Goal: Task Accomplishment & Management: Use online tool/utility

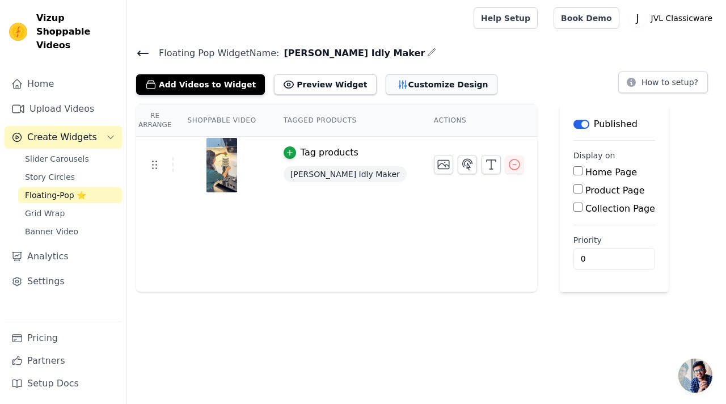
click at [386, 87] on button "Customize Design" at bounding box center [442, 84] width 112 height 20
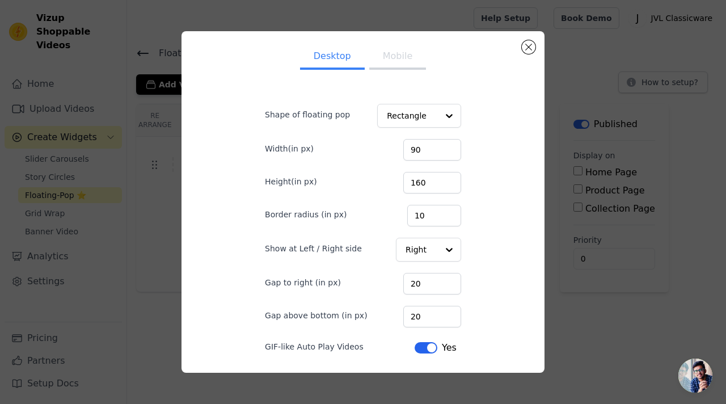
scroll to position [35, 0]
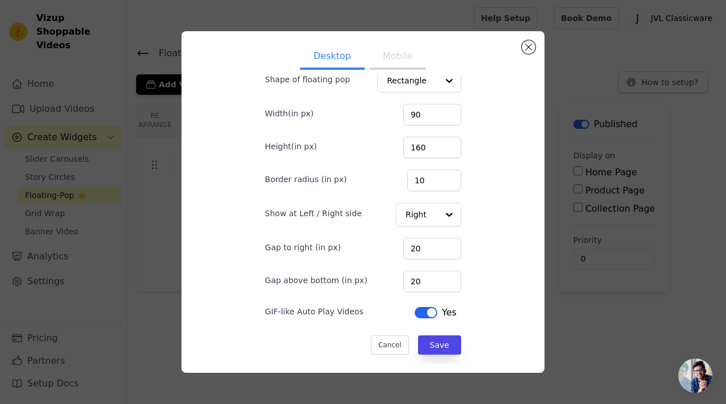
click at [394, 55] on button "Mobile" at bounding box center [397, 57] width 57 height 25
click at [528, 48] on button "Close modal" at bounding box center [529, 47] width 14 height 14
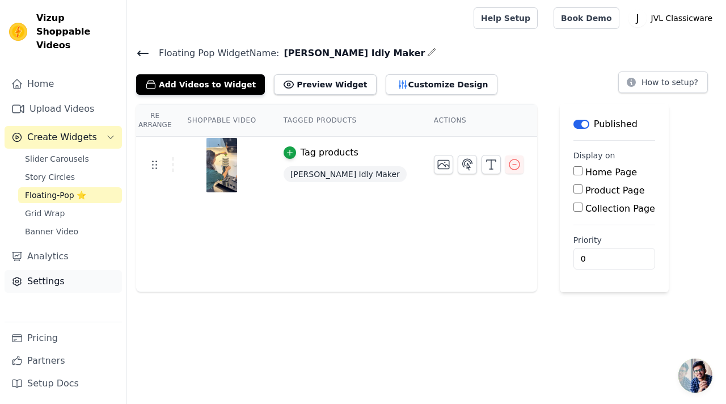
click at [43, 270] on link "Settings" at bounding box center [63, 281] width 117 height 23
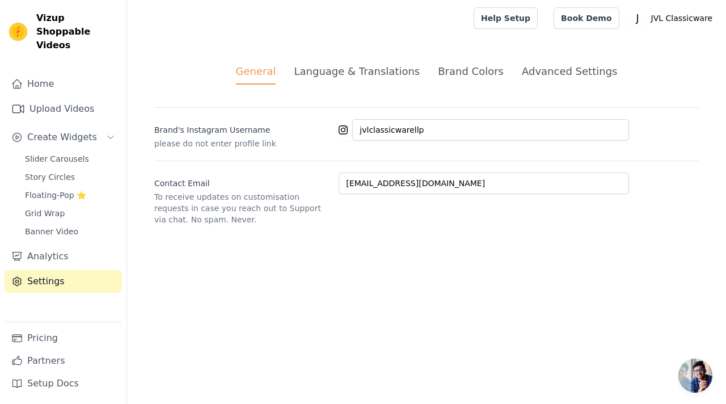
click at [362, 74] on div "Language & Translations" at bounding box center [357, 71] width 126 height 15
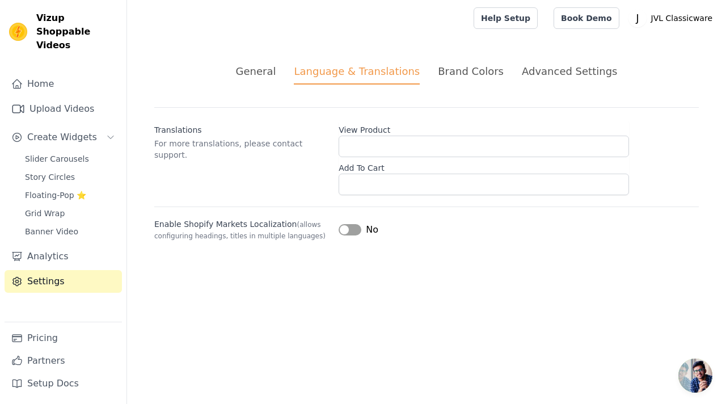
click at [436, 73] on ul "General Language & Translations Brand Colors Advanced Settings" at bounding box center [426, 74] width 545 height 21
click at [480, 66] on div "Brand Colors" at bounding box center [471, 71] width 66 height 15
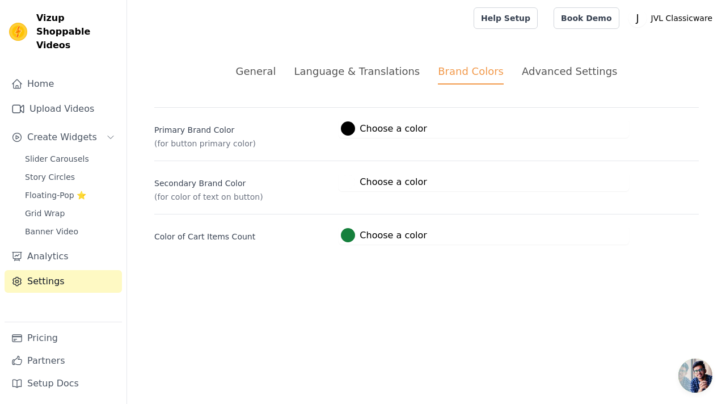
click at [522, 71] on div "Advanced Settings" at bounding box center [569, 71] width 95 height 15
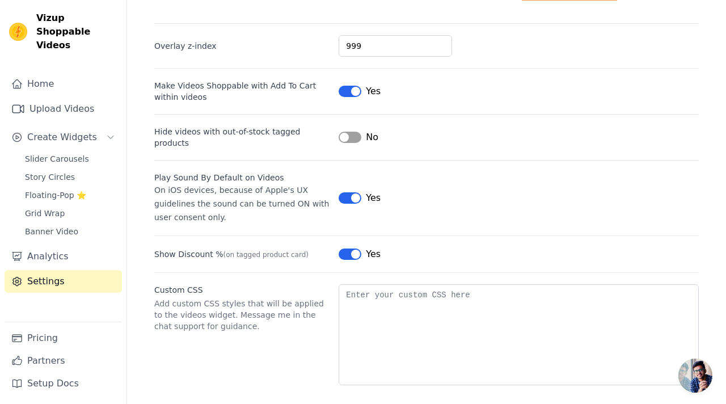
scroll to position [92, 0]
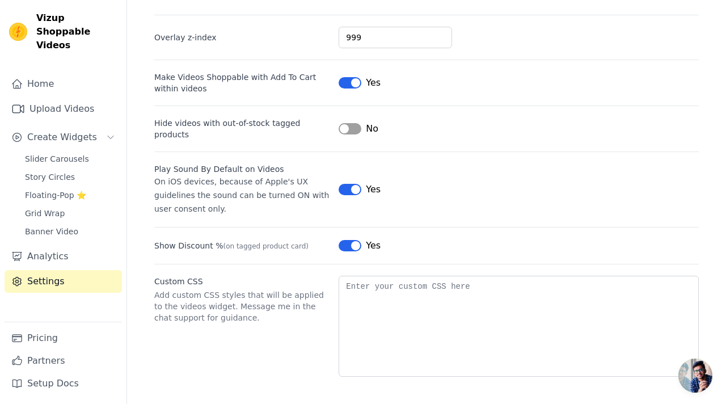
click at [353, 241] on button "Label" at bounding box center [350, 245] width 23 height 11
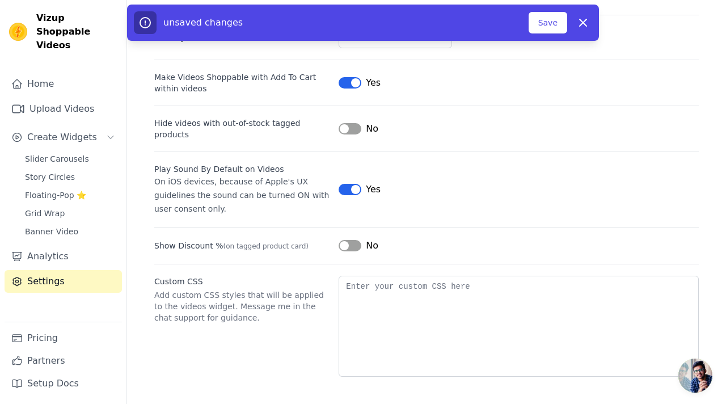
scroll to position [0, 0]
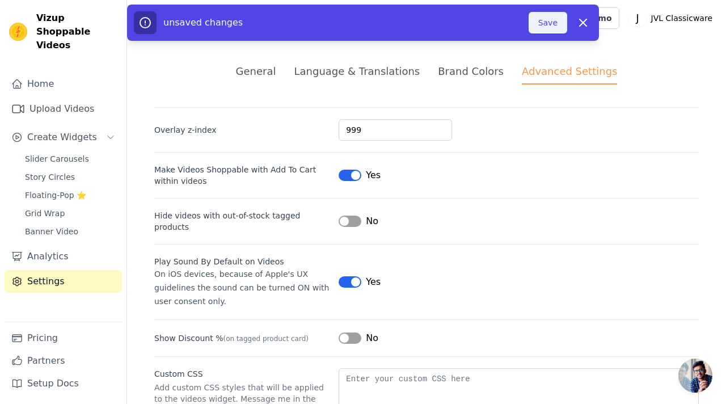
click at [538, 25] on button "Save" at bounding box center [548, 23] width 39 height 22
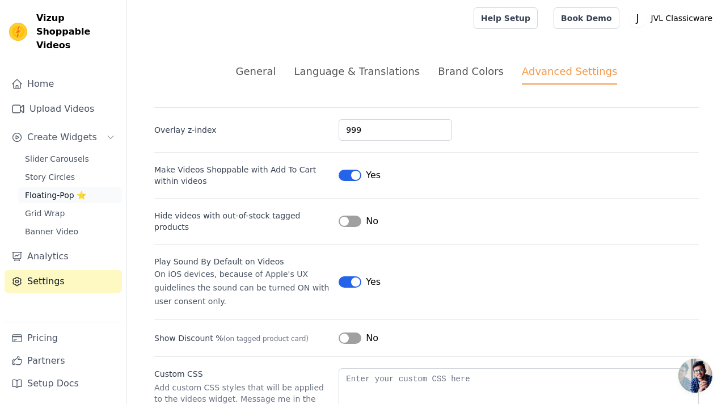
click at [55, 189] on span "Floating-Pop ⭐" at bounding box center [55, 194] width 61 height 11
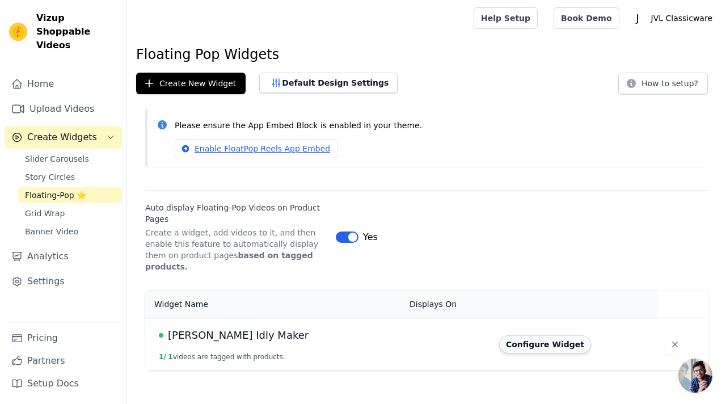
click at [505, 335] on button "Configure Widget" at bounding box center [545, 344] width 92 height 18
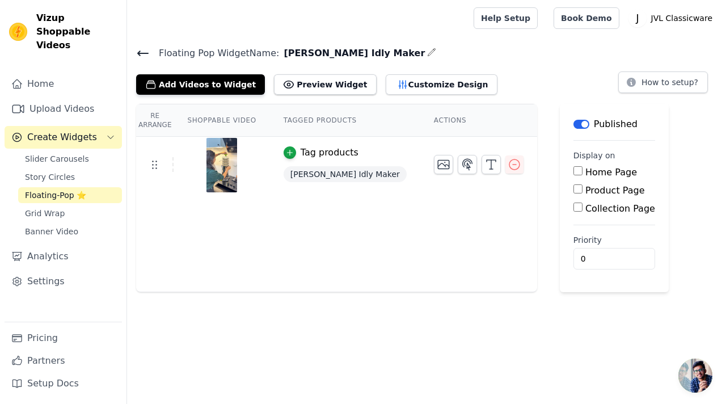
click at [573, 189] on div "Product Page" at bounding box center [614, 191] width 82 height 14
click at [573, 188] on input "Product Page" at bounding box center [577, 188] width 9 height 9
checkbox input "true"
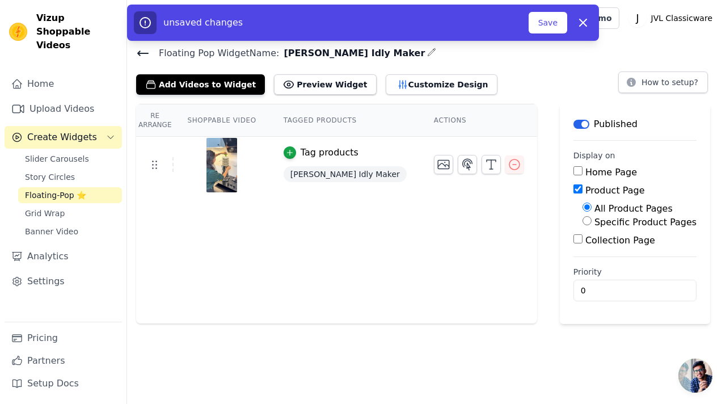
click at [583, 219] on input "Specific Product Pages" at bounding box center [587, 220] width 9 height 9
radio input "true"
click at [583, 246] on button "Select Products" at bounding box center [621, 247] width 76 height 19
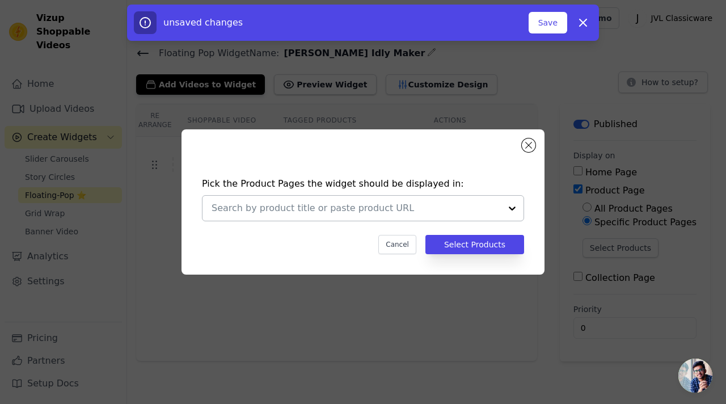
click at [445, 202] on input "text" at bounding box center [356, 208] width 289 height 14
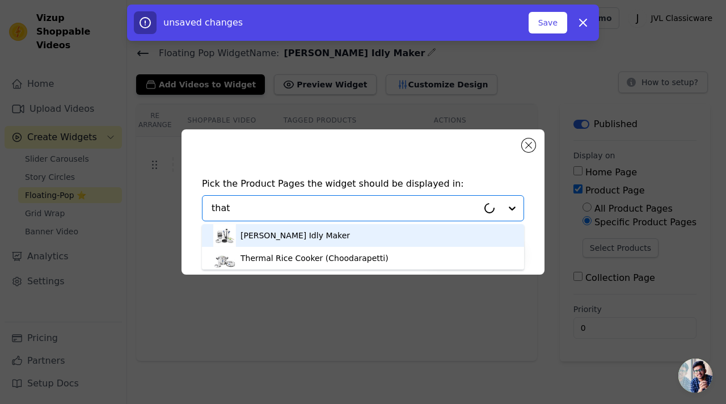
type input "thatt"
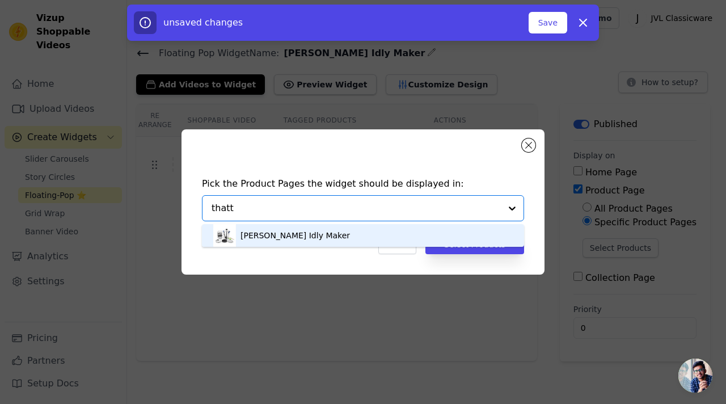
click at [316, 231] on div "[PERSON_NAME] Idly Maker" at bounding box center [363, 235] width 300 height 23
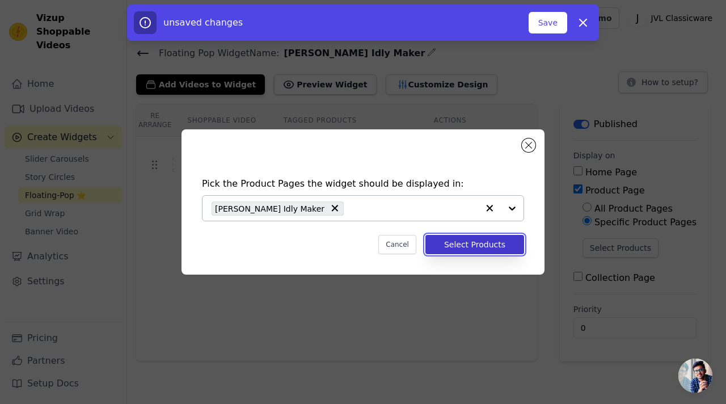
click at [475, 244] on button "Select Products" at bounding box center [474, 244] width 99 height 19
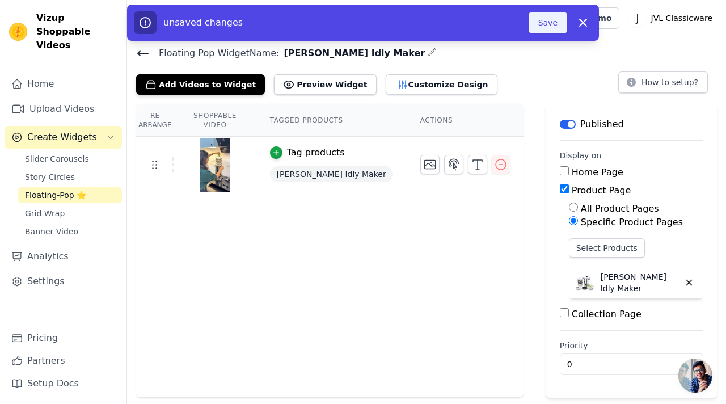
click at [547, 26] on button "Save" at bounding box center [548, 23] width 39 height 22
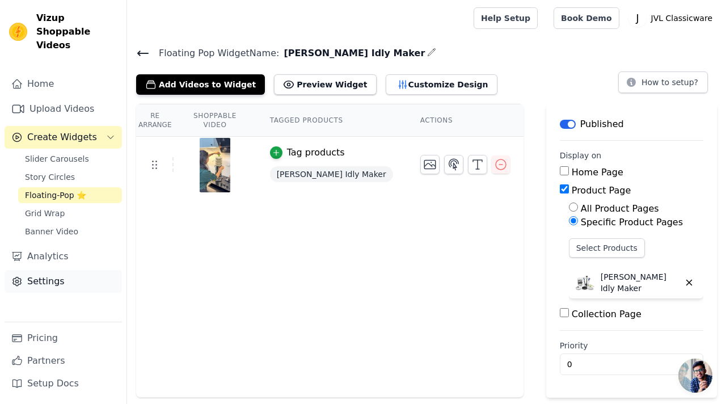
click at [53, 270] on link "Settings" at bounding box center [63, 281] width 117 height 23
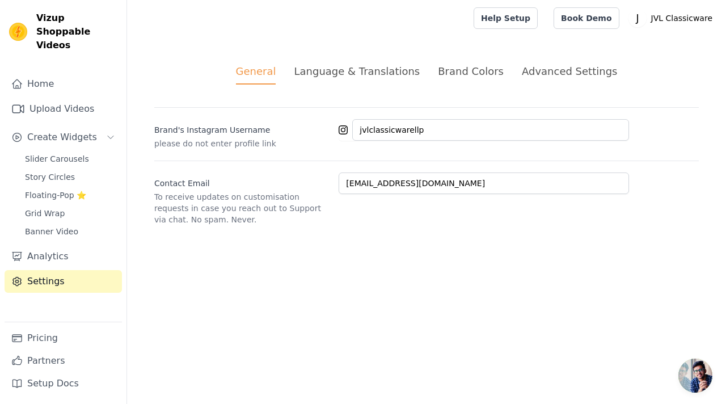
click at [339, 71] on div "Language & Translations" at bounding box center [357, 71] width 126 height 15
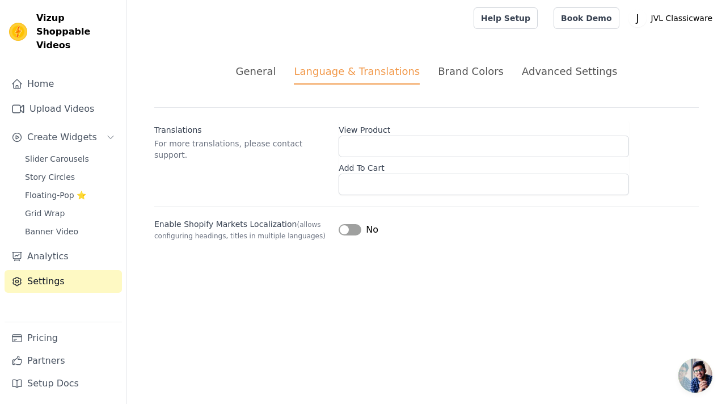
click at [565, 72] on div "Advanced Settings" at bounding box center [569, 71] width 95 height 15
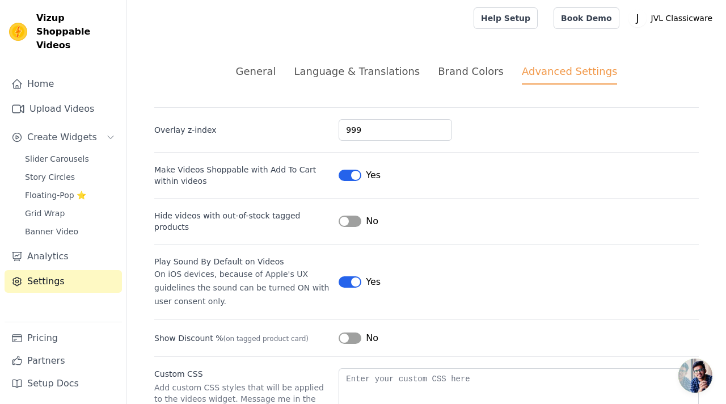
click at [453, 70] on div "Brand Colors" at bounding box center [471, 71] width 66 height 15
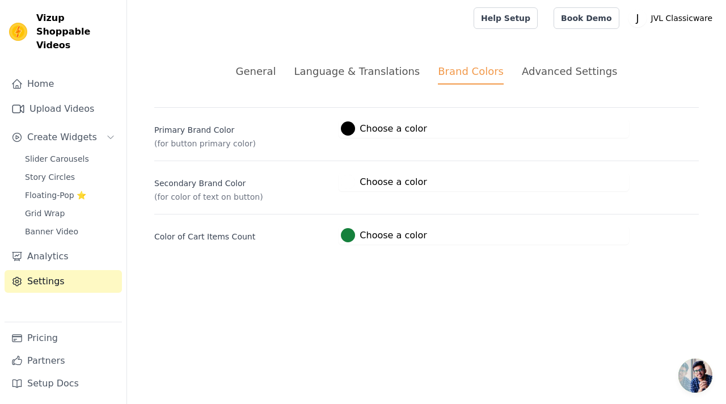
click at [393, 77] on div "Language & Translations" at bounding box center [357, 71] width 126 height 15
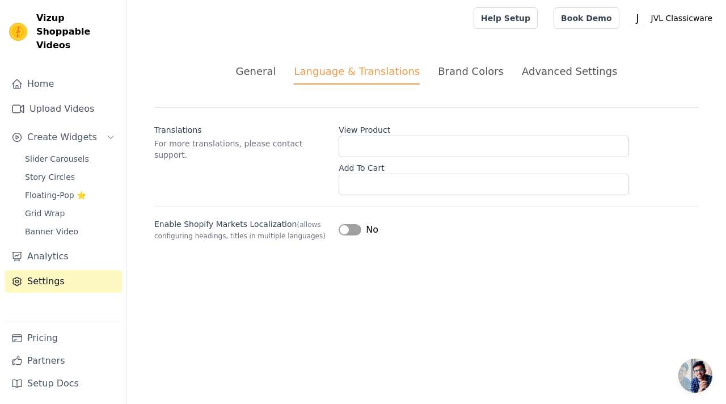
click at [272, 75] on div "General" at bounding box center [256, 71] width 40 height 15
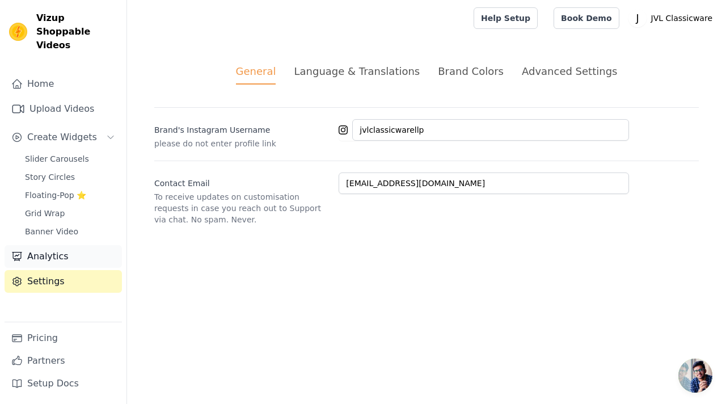
click at [84, 245] on link "Analytics" at bounding box center [63, 256] width 117 height 23
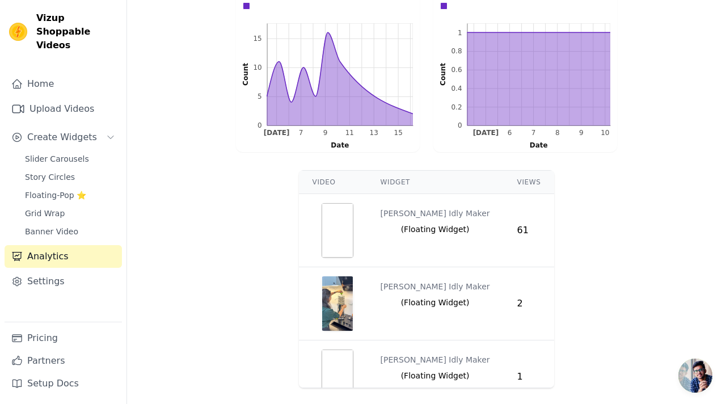
click at [230, 204] on div "Video Widget Views Thatte Idly Maker ( Floating Widget ) 61 Thatte Idly Maker (…" at bounding box center [426, 279] width 599 height 227
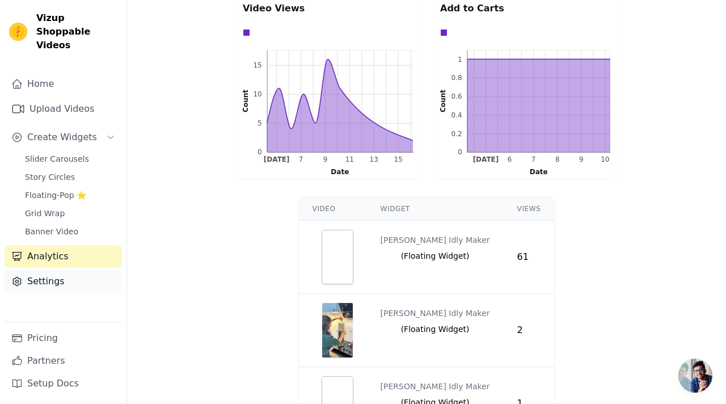
click at [52, 270] on link "Settings" at bounding box center [63, 281] width 117 height 23
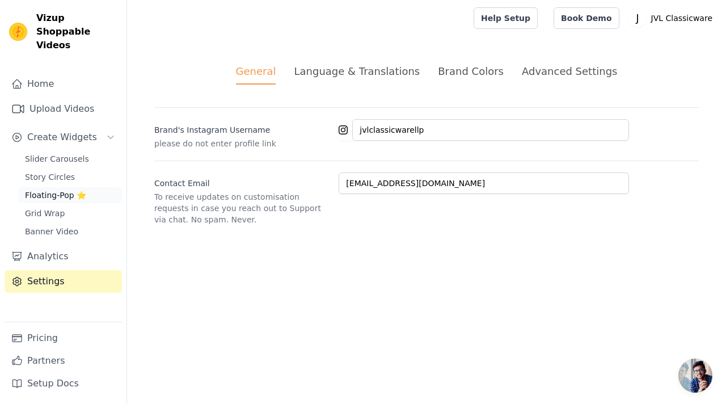
click at [65, 189] on span "Floating-Pop ⭐" at bounding box center [55, 194] width 61 height 11
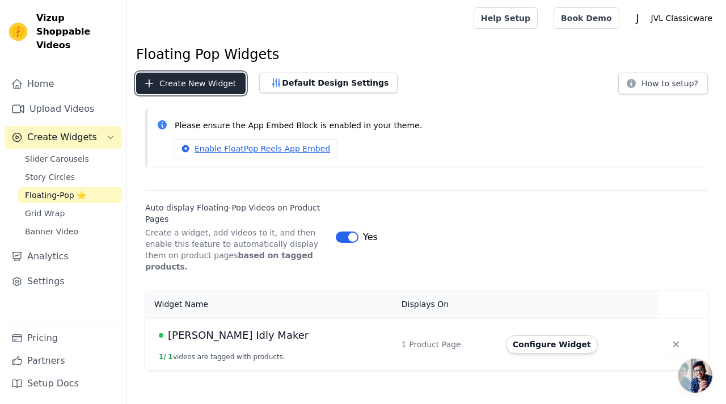
click at [225, 88] on button "Create New Widget" at bounding box center [190, 84] width 109 height 22
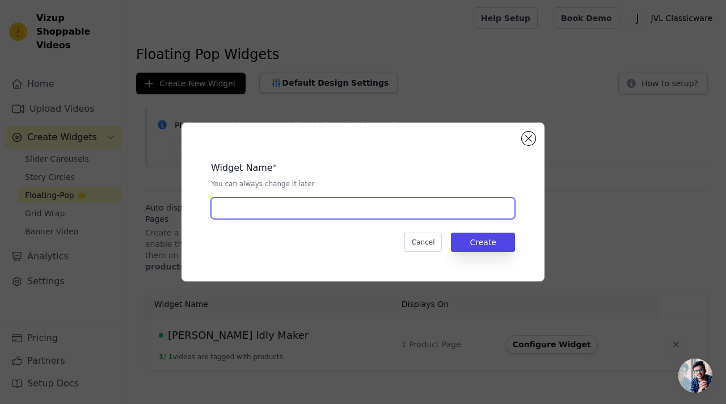
click at [309, 212] on input "text" at bounding box center [363, 208] width 304 height 22
click at [351, 208] on input "text" at bounding box center [363, 208] width 304 height 22
paste input "galaxy window canister"
type input "galaxy window canister"
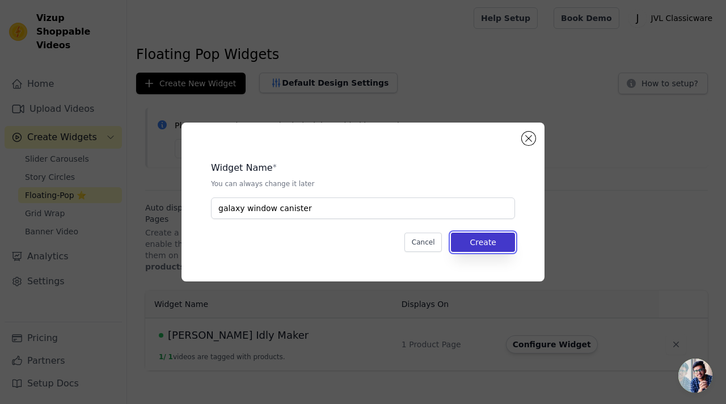
click at [478, 247] on button "Create" at bounding box center [483, 242] width 64 height 19
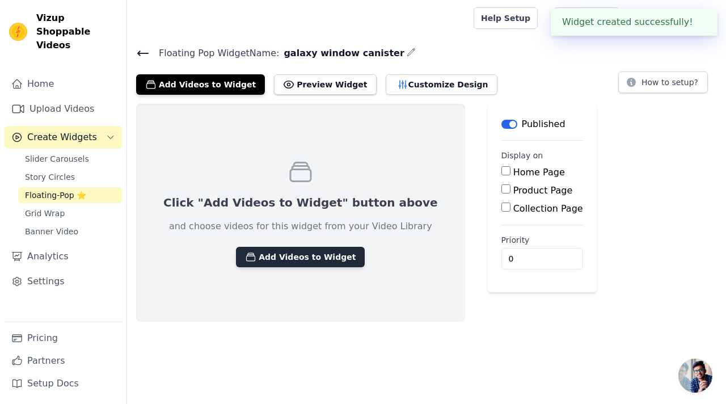
click at [287, 251] on button "Add Videos to Widget" at bounding box center [300, 257] width 129 height 20
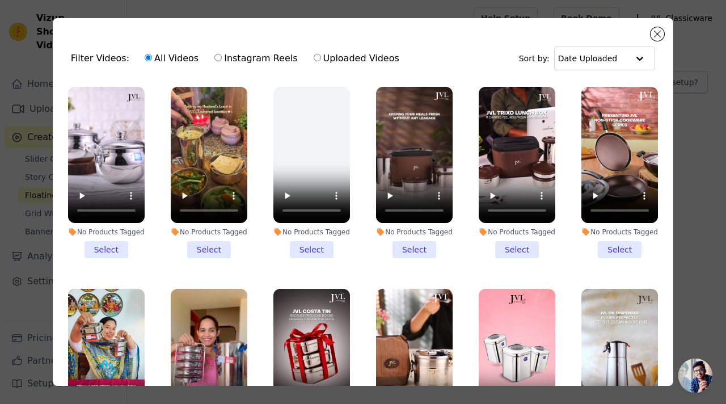
click at [214, 57] on input "Instagram Reels" at bounding box center [217, 57] width 7 height 7
radio input "true"
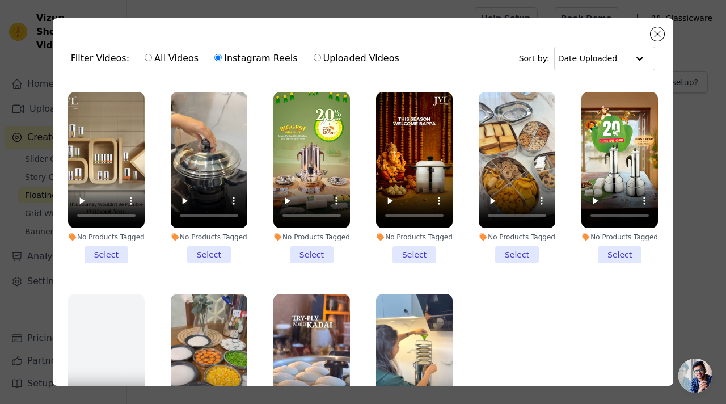
scroll to position [845, 0]
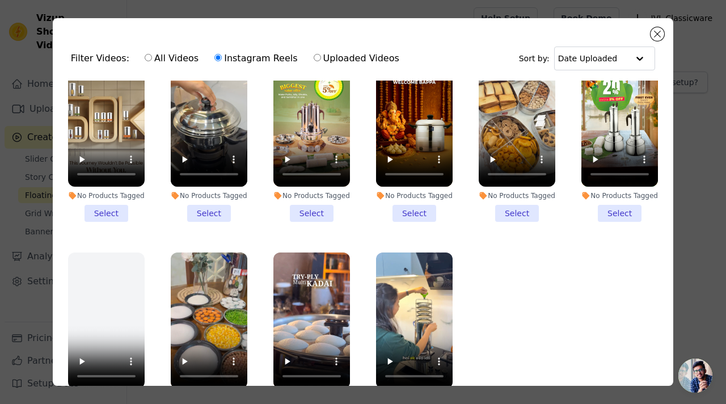
click at [314, 58] on input "Uploaded Videos" at bounding box center [317, 57] width 7 height 7
radio input "true"
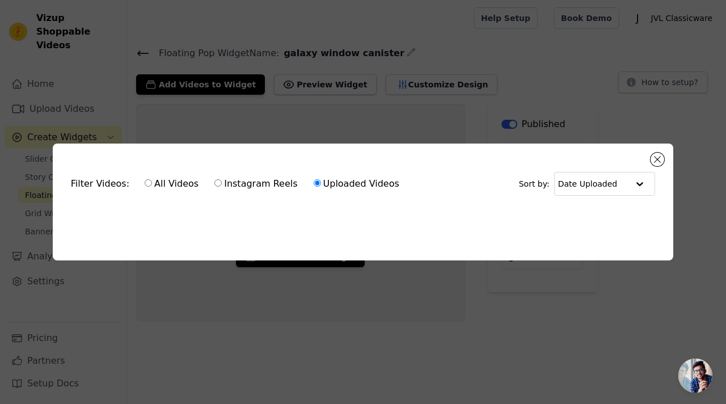
scroll to position [0, 0]
click at [145, 183] on input "All Videos" at bounding box center [148, 182] width 7 height 7
radio input "true"
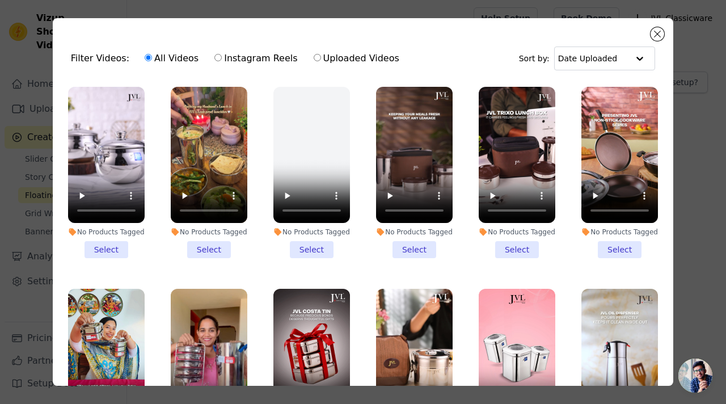
click at [214, 55] on input "Instagram Reels" at bounding box center [217, 57] width 7 height 7
radio input "true"
click at [214, 55] on input "Instagram Reels" at bounding box center [217, 57] width 7 height 7
click at [609, 53] on input "text" at bounding box center [593, 58] width 70 height 23
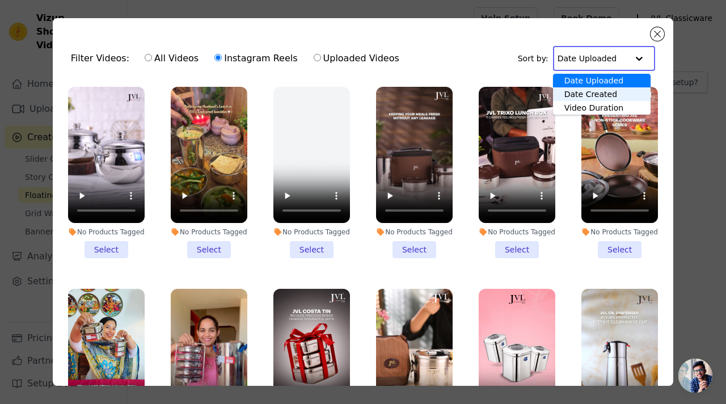
click at [503, 61] on div "Filter Videos: All Videos Instagram Reels Uploaded Videos Sort by: Date Uploade…" at bounding box center [363, 58] width 602 height 44
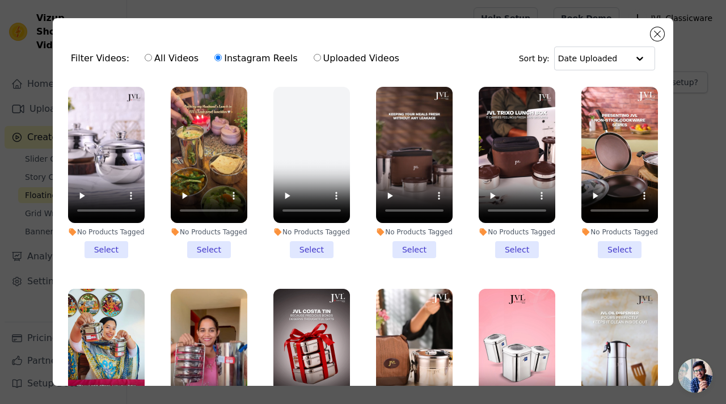
click at [313, 56] on label "Uploaded Videos" at bounding box center [356, 58] width 87 height 15
click at [314, 56] on input "Uploaded Videos" at bounding box center [317, 57] width 7 height 7
radio input "true"
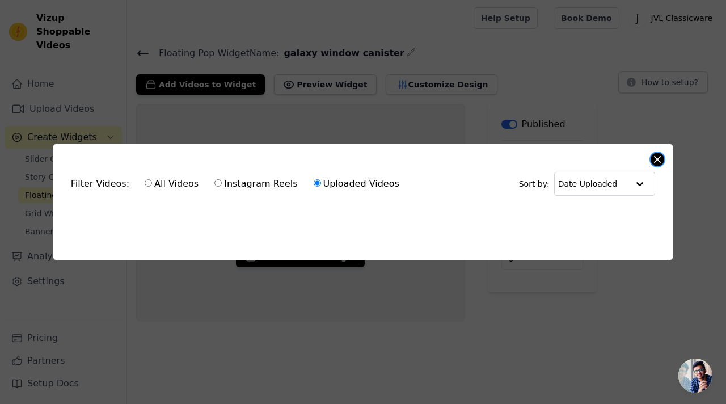
click at [657, 164] on button "Close modal" at bounding box center [658, 160] width 14 height 14
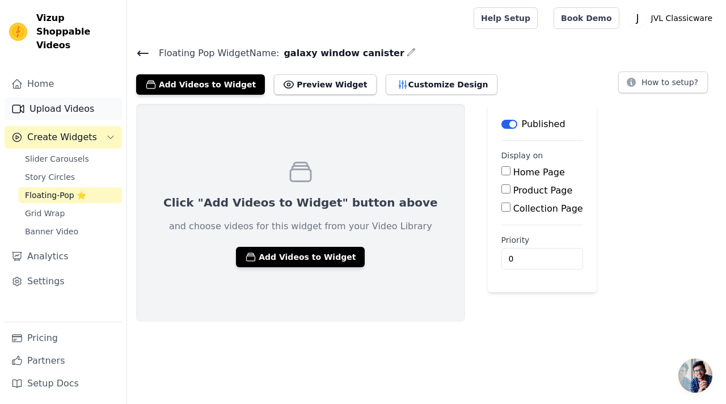
click at [59, 98] on link "Upload Videos" at bounding box center [63, 109] width 117 height 23
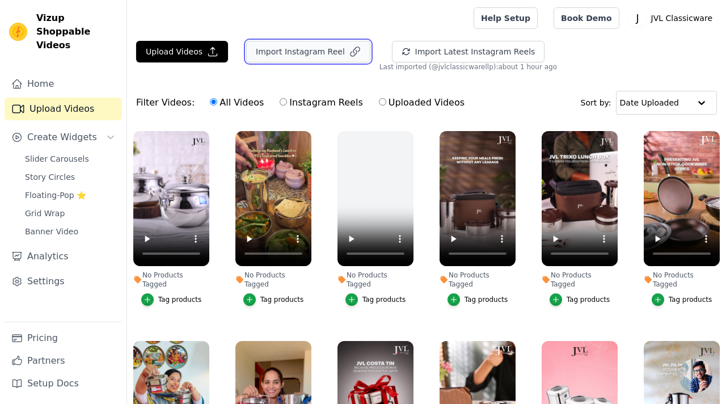
click at [305, 48] on button "Import Instagram Reel" at bounding box center [308, 52] width 124 height 22
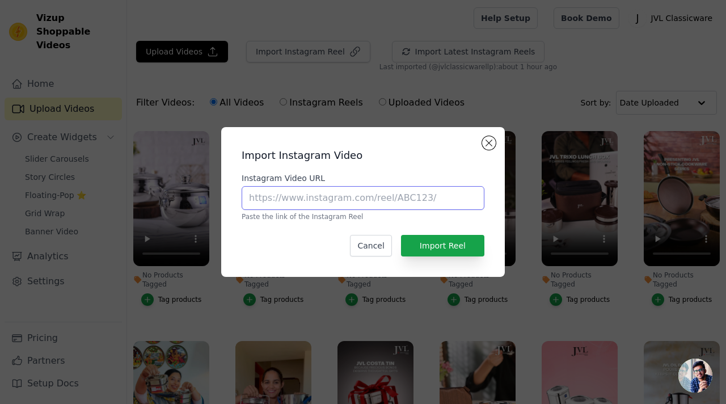
click at [302, 201] on input "Instagram Video URL" at bounding box center [363, 198] width 243 height 24
click at [357, 199] on input "Instagram Video URL" at bounding box center [363, 198] width 243 height 24
paste input "https://www.instagram.com/reel/DK_55f2sBAO/?igsh=MXJyODBqd3I1aXdiZA=="
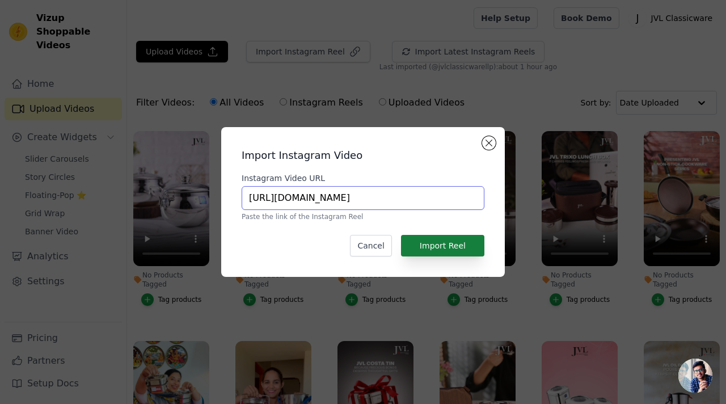
type input "https://www.instagram.com/reel/DK_55f2sBAO/?igsh=MXJyODBqd3I1aXdiZA=="
click at [417, 238] on button "Import Reel" at bounding box center [442, 246] width 83 height 22
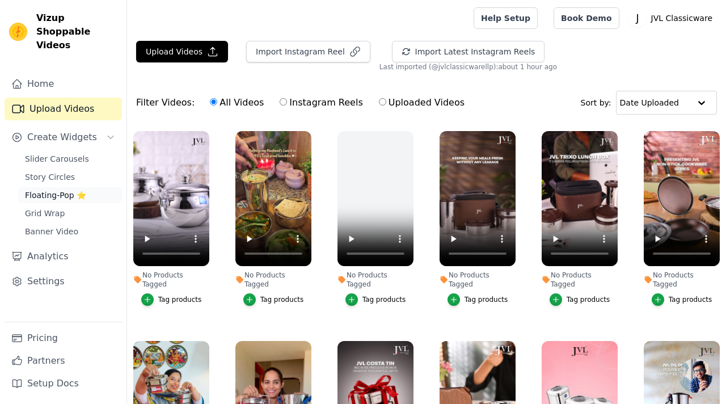
click at [71, 187] on link "Floating-Pop ⭐" at bounding box center [70, 195] width 104 height 16
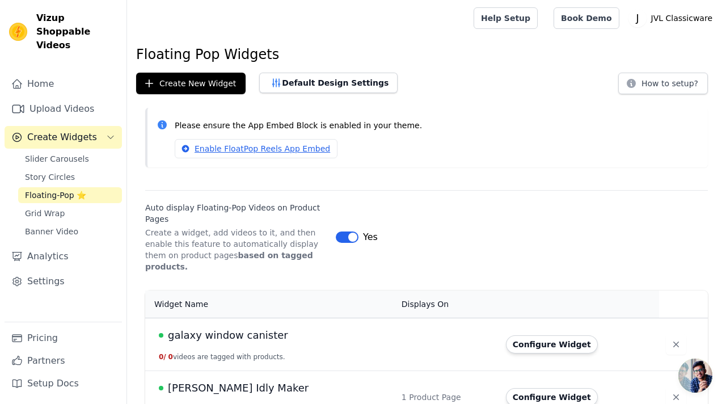
scroll to position [12, 0]
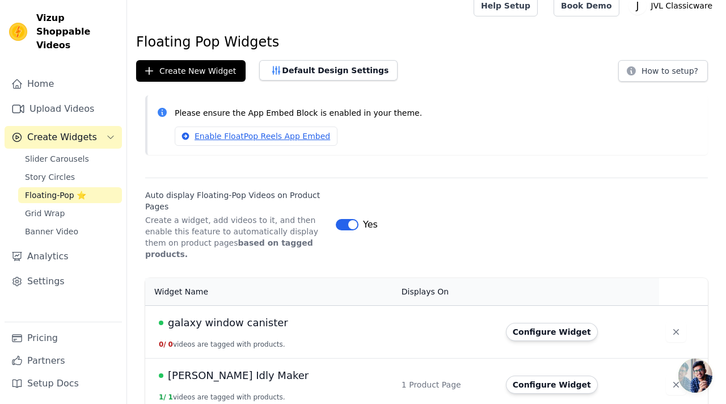
click at [411, 323] on td at bounding box center [447, 331] width 104 height 53
click at [508, 323] on button "Configure Widget" at bounding box center [552, 332] width 92 height 18
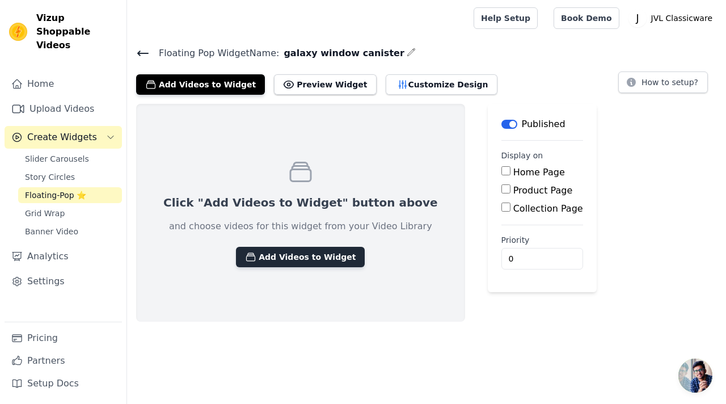
click at [282, 249] on button "Add Videos to Widget" at bounding box center [300, 257] width 129 height 20
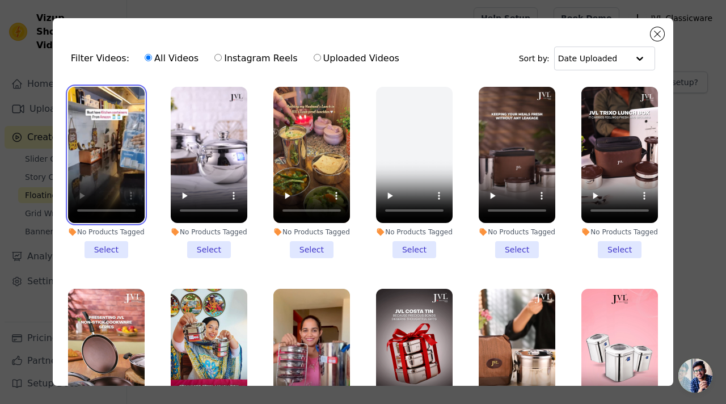
click at [109, 175] on video at bounding box center [106, 155] width 77 height 136
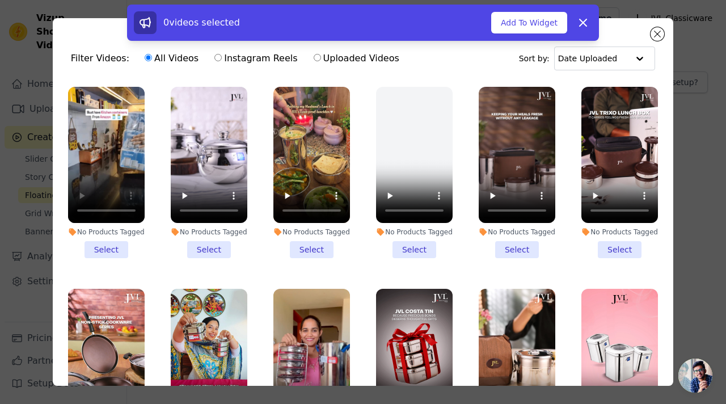
click at [109, 247] on li "No Products Tagged Select" at bounding box center [106, 172] width 77 height 171
click at [0, 0] on input "No Products Tagged Select" at bounding box center [0, 0] width 0 height 0
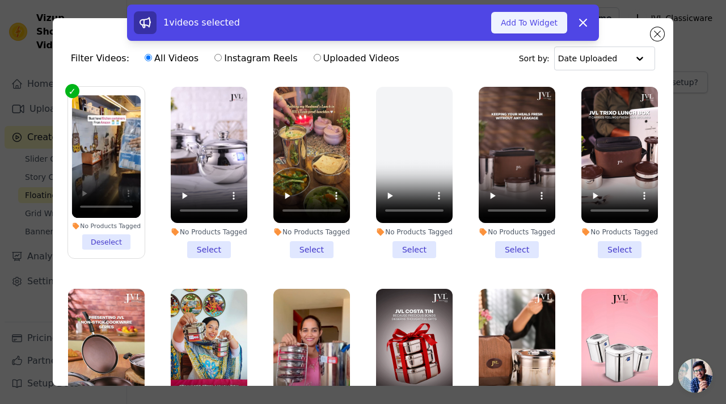
click at [539, 26] on button "Add To Widget" at bounding box center [529, 23] width 76 height 22
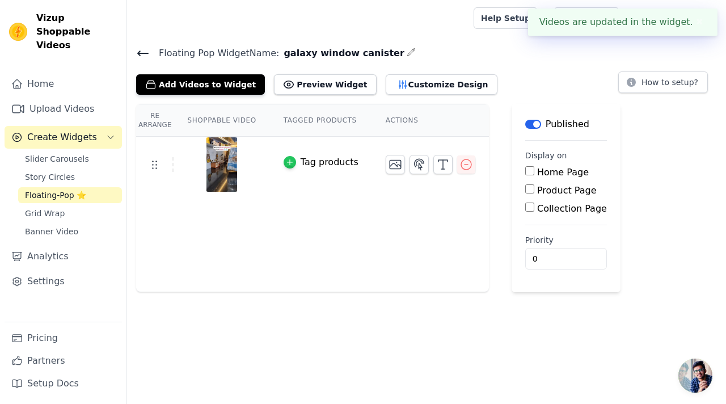
click at [291, 156] on div "button" at bounding box center [290, 162] width 12 height 12
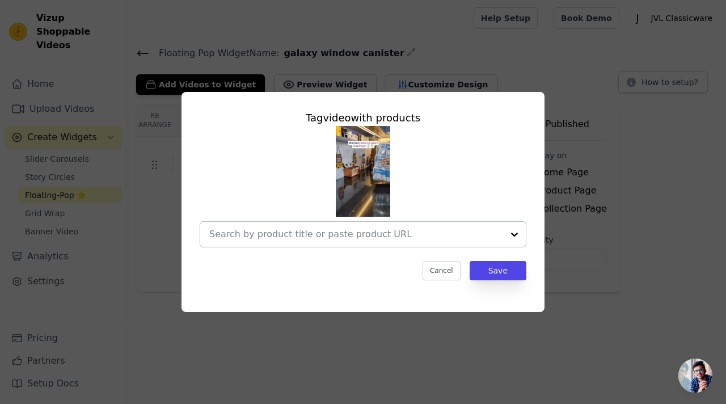
click at [291, 233] on input "text" at bounding box center [356, 234] width 294 height 14
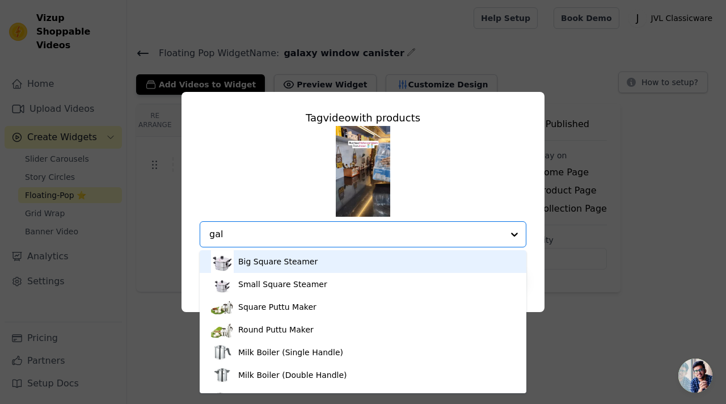
type input "gala"
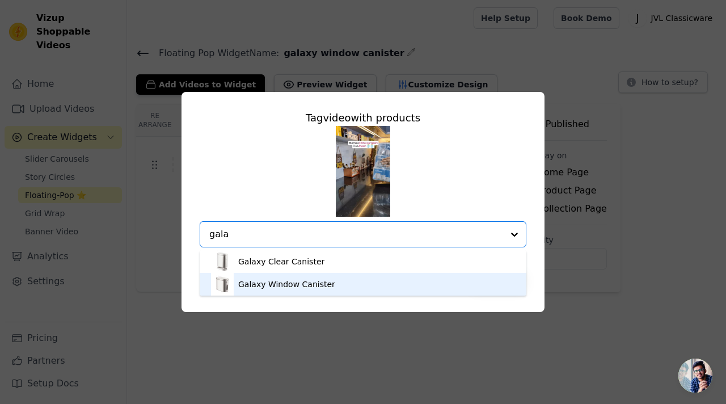
click at [258, 279] on div "Galaxy Window Canister" at bounding box center [286, 284] width 97 height 11
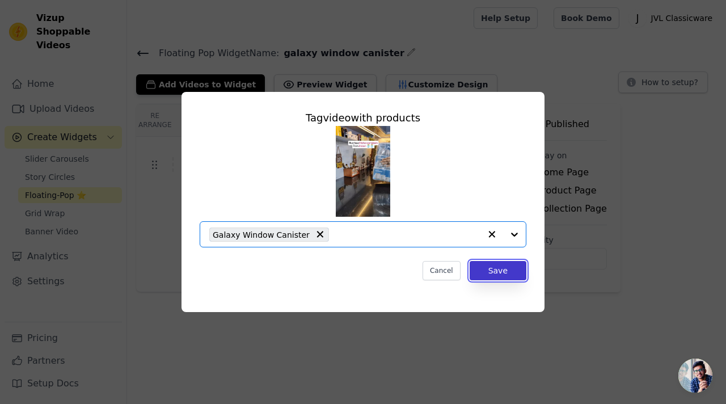
click at [480, 271] on button "Save" at bounding box center [498, 270] width 57 height 19
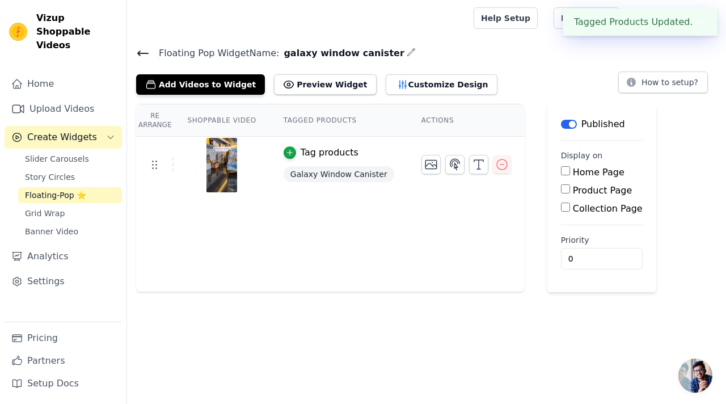
click at [561, 187] on input "Product Page" at bounding box center [565, 188] width 9 height 9
checkbox input "true"
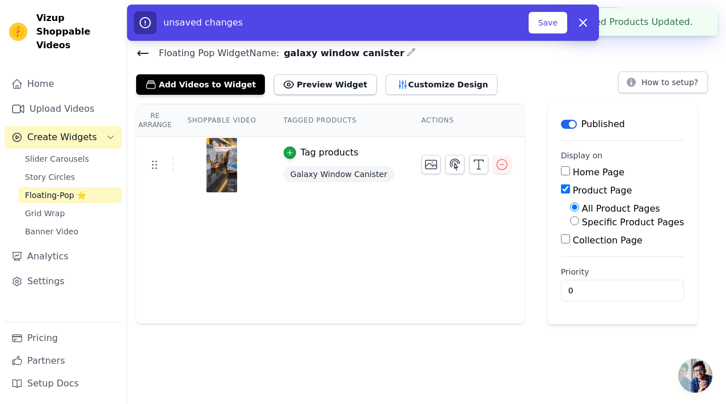
click at [570, 223] on input "Specific Product Pages" at bounding box center [574, 220] width 9 height 9
radio input "true"
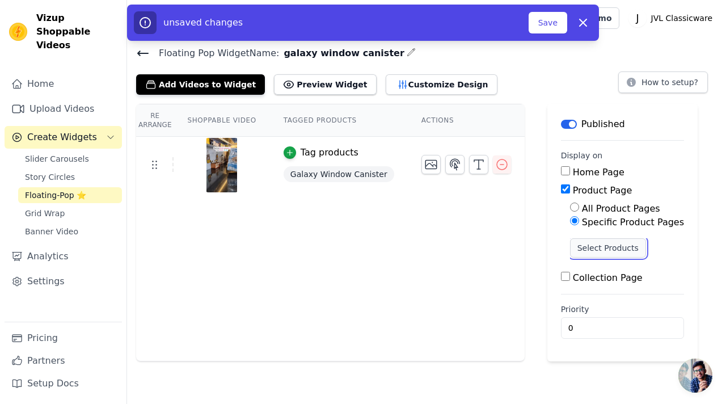
click at [576, 248] on button "Select Products" at bounding box center [608, 247] width 76 height 19
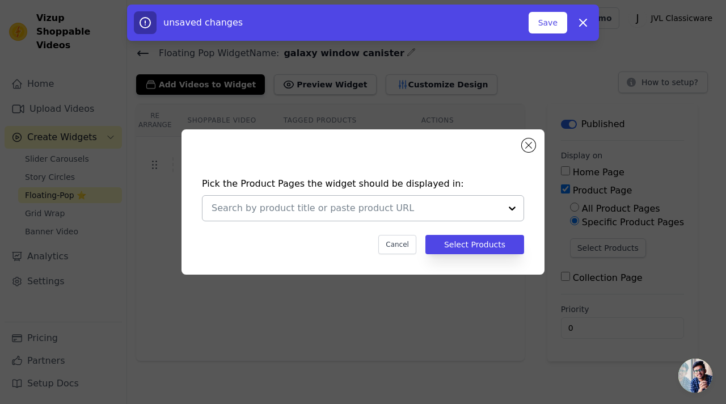
click at [354, 209] on input "text" at bounding box center [356, 208] width 289 height 14
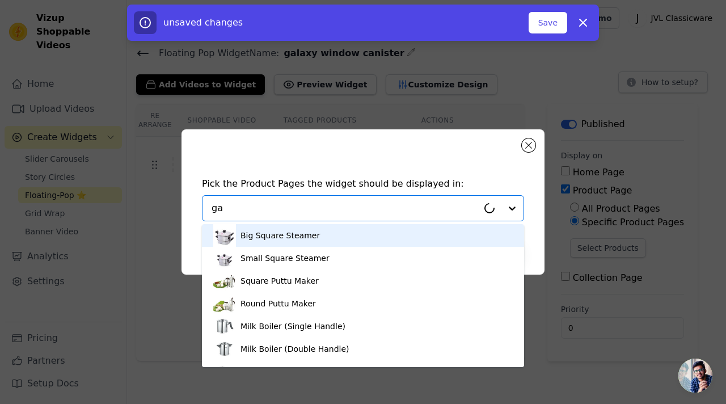
type input "gal"
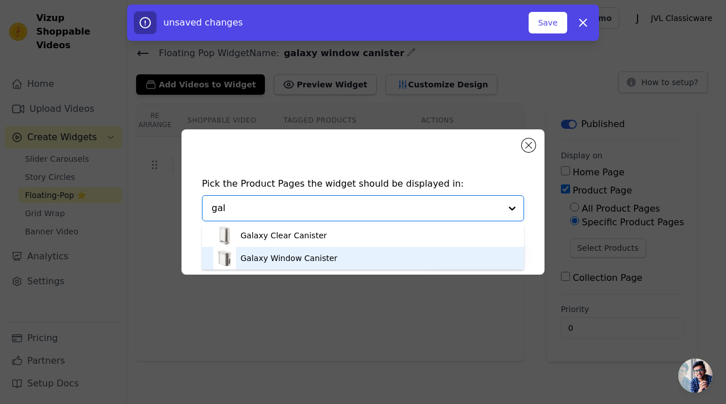
click at [280, 256] on div "Galaxy Window Canister" at bounding box center [289, 257] width 97 height 11
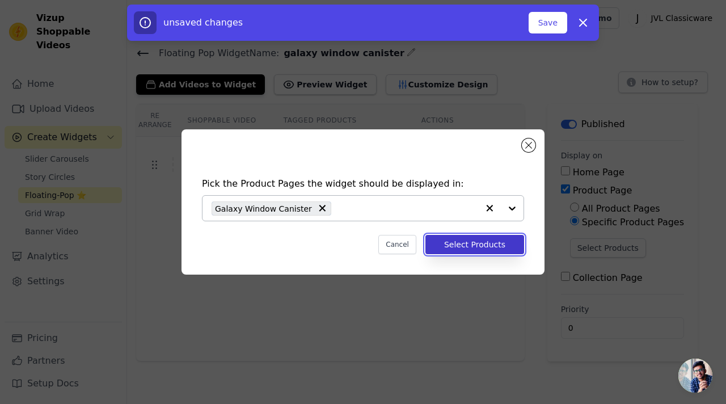
click at [473, 247] on button "Select Products" at bounding box center [474, 244] width 99 height 19
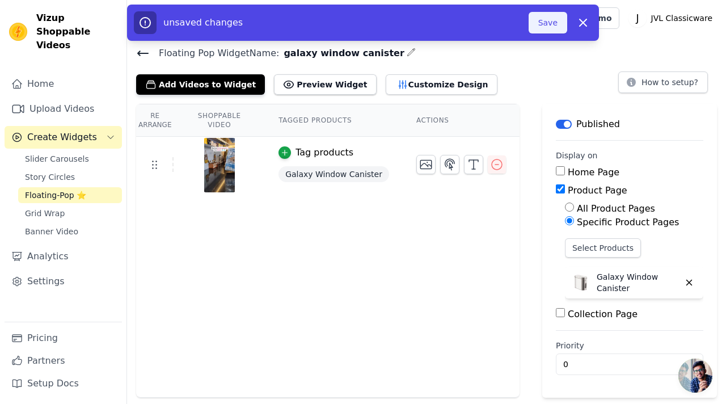
click at [554, 22] on button "Save" at bounding box center [548, 23] width 39 height 22
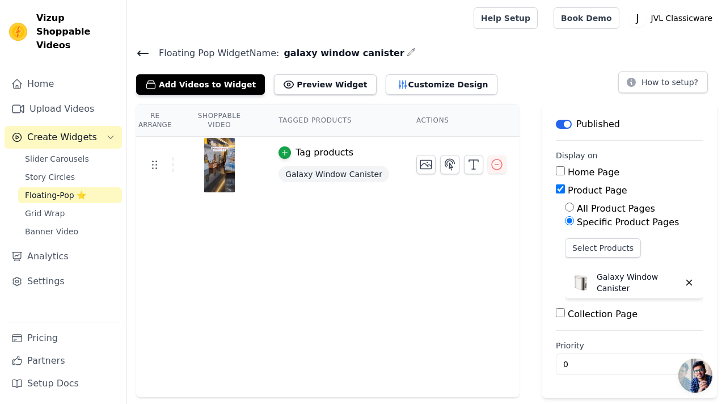
click at [150, 48] on span "Floating Pop Widget Name:" at bounding box center [214, 54] width 129 height 14
click at [137, 49] on icon at bounding box center [143, 54] width 14 height 14
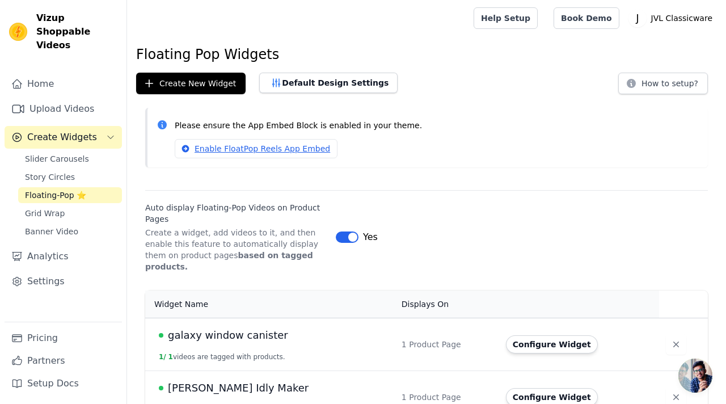
scroll to position [12, 0]
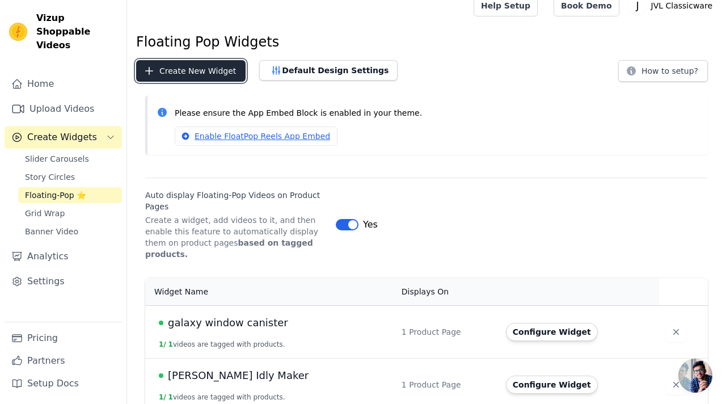
click at [205, 71] on button "Create New Widget" at bounding box center [190, 71] width 109 height 22
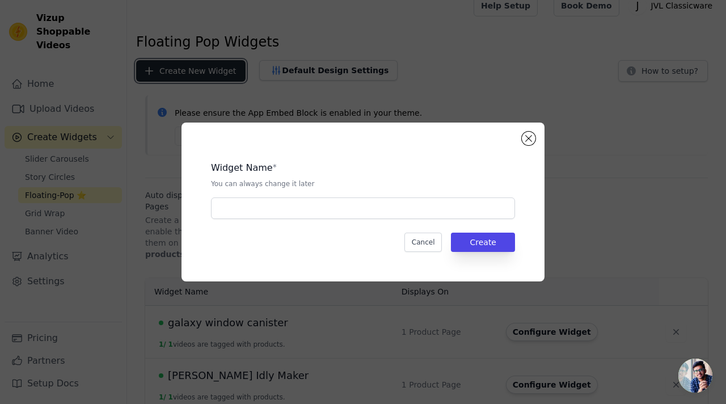
scroll to position [0, 0]
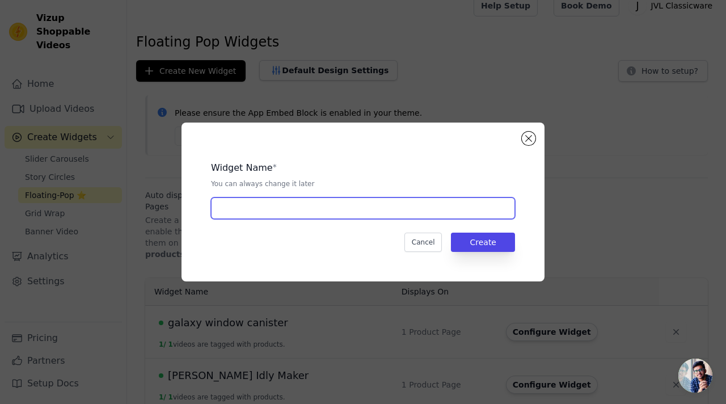
click at [245, 213] on input "text" at bounding box center [363, 208] width 304 height 22
paste input "Multi purpose puttu"
type input "Multi purpose puttu"
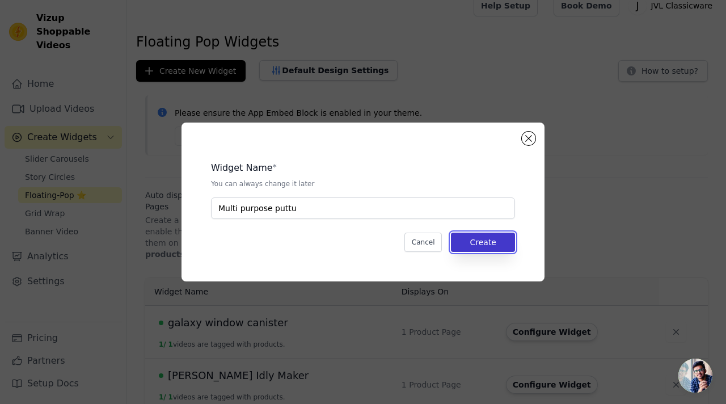
click at [479, 248] on button "Create" at bounding box center [483, 242] width 64 height 19
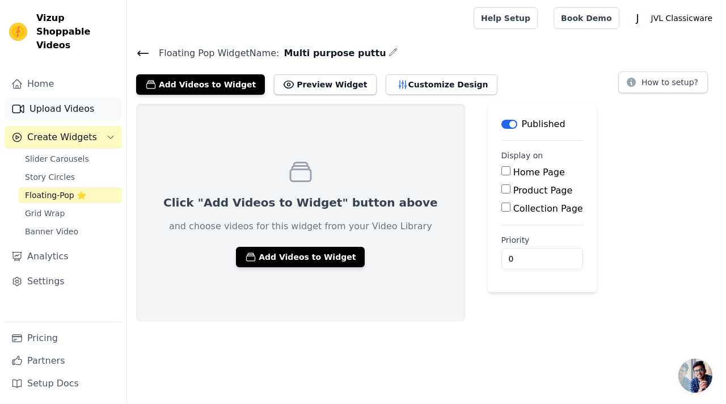
click at [69, 100] on link "Upload Videos" at bounding box center [63, 109] width 117 height 23
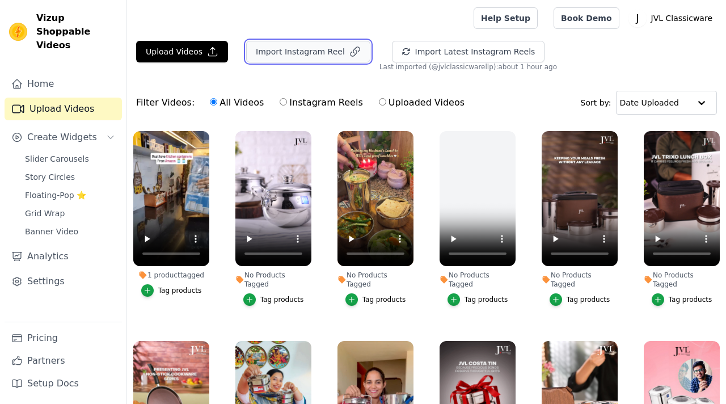
click at [327, 56] on button "Import Instagram Reel" at bounding box center [308, 52] width 124 height 22
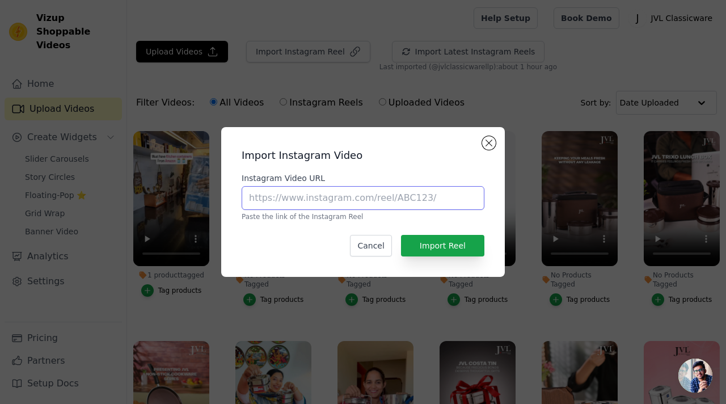
click at [338, 192] on input "Instagram Video URL" at bounding box center [363, 198] width 243 height 24
paste input "https://www.instagram.com/reel/DN7jcEokmp4/?igsh=NmhrYmJvZDVrNmQ0"
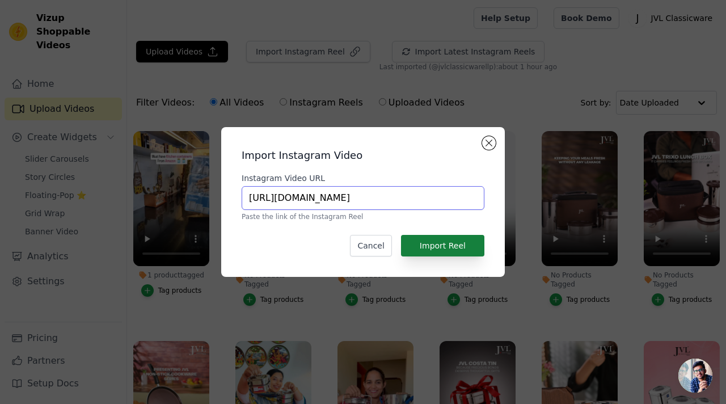
type input "https://www.instagram.com/reel/DN7jcEokmp4/?igsh=NmhrYmJvZDVrNmQ0"
click at [422, 241] on button "Import Reel" at bounding box center [442, 246] width 83 height 22
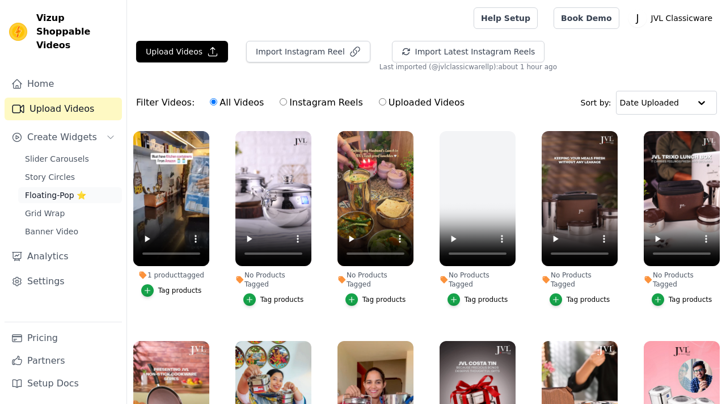
click at [64, 189] on span "Floating-Pop ⭐" at bounding box center [55, 194] width 61 height 11
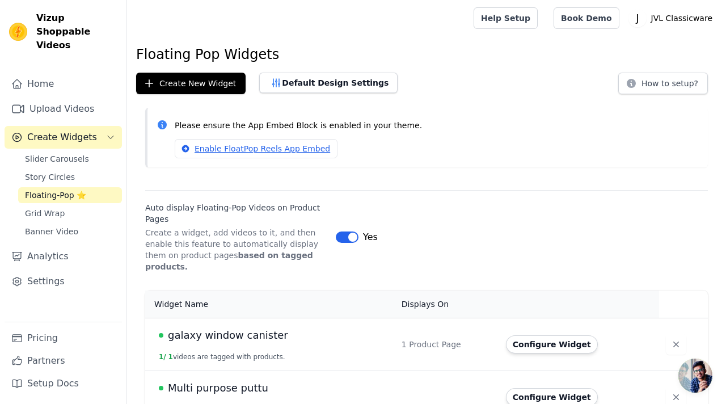
scroll to position [65, 0]
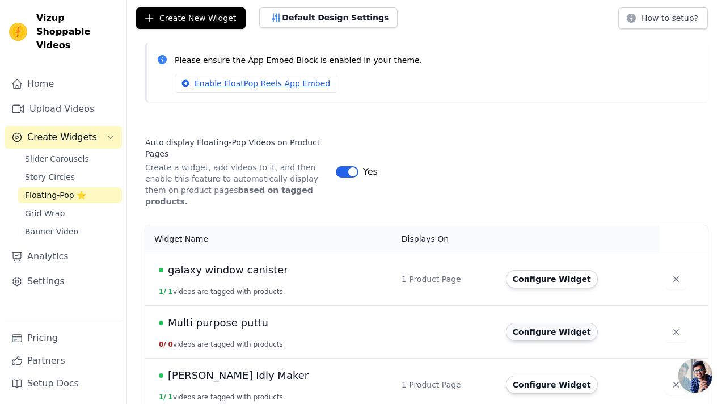
click at [546, 323] on button "Configure Widget" at bounding box center [552, 332] width 92 height 18
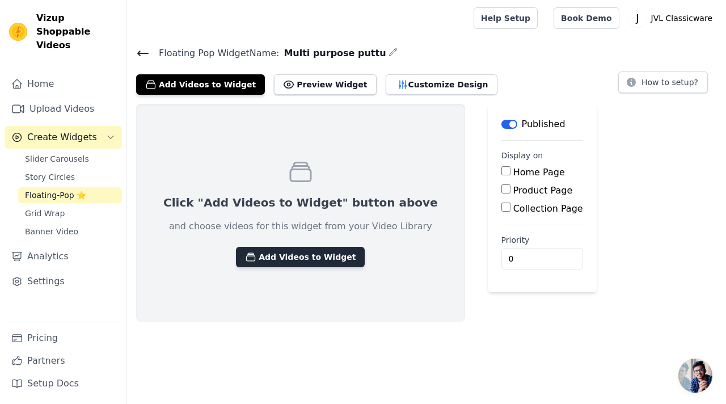
click at [320, 250] on button "Add Videos to Widget" at bounding box center [300, 257] width 129 height 20
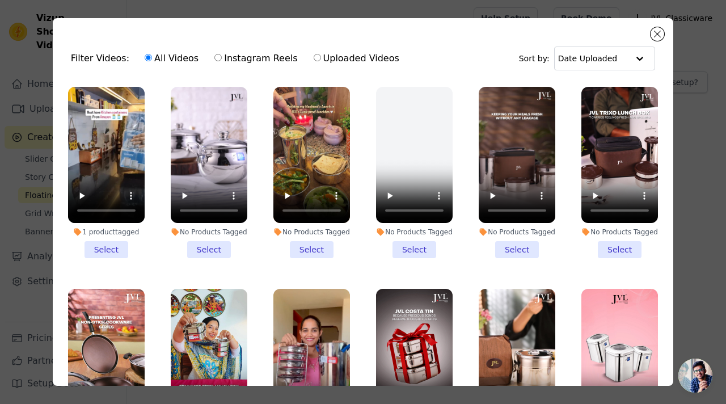
click at [218, 56] on label "Instagram Reels" at bounding box center [256, 58] width 84 height 15
click at [218, 56] on input "Instagram Reels" at bounding box center [217, 57] width 7 height 7
radio input "true"
click at [145, 58] on input "All Videos" at bounding box center [148, 57] width 7 height 7
radio input "true"
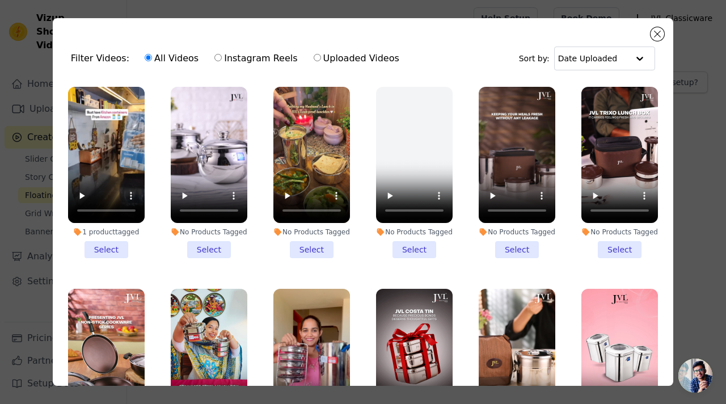
click at [313, 57] on label "Uploaded Videos" at bounding box center [356, 58] width 87 height 15
click at [314, 57] on input "Uploaded Videos" at bounding box center [317, 57] width 7 height 7
radio input "true"
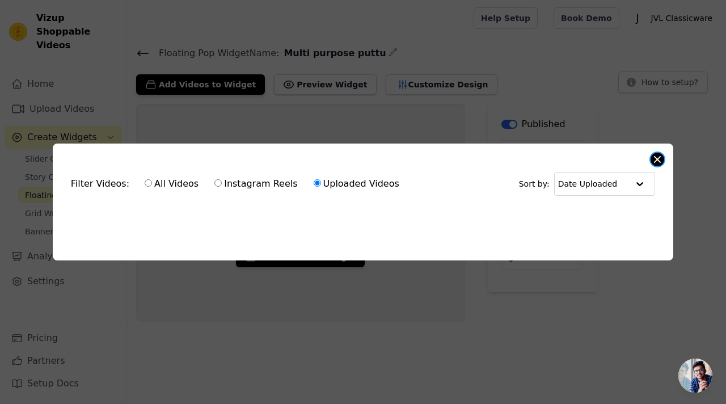
click at [657, 161] on button "Close modal" at bounding box center [658, 160] width 14 height 14
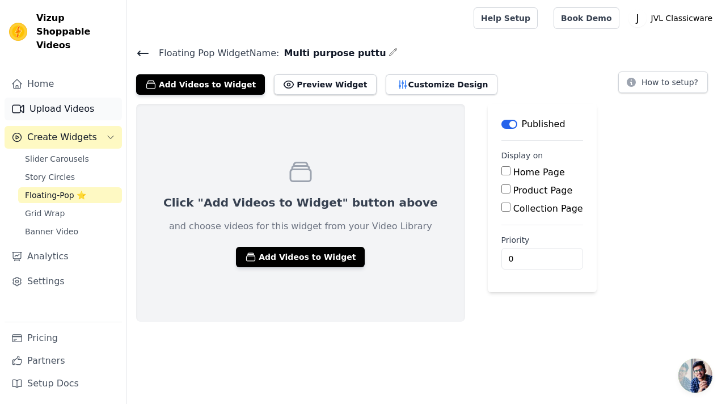
click at [62, 98] on link "Upload Videos" at bounding box center [63, 109] width 117 height 23
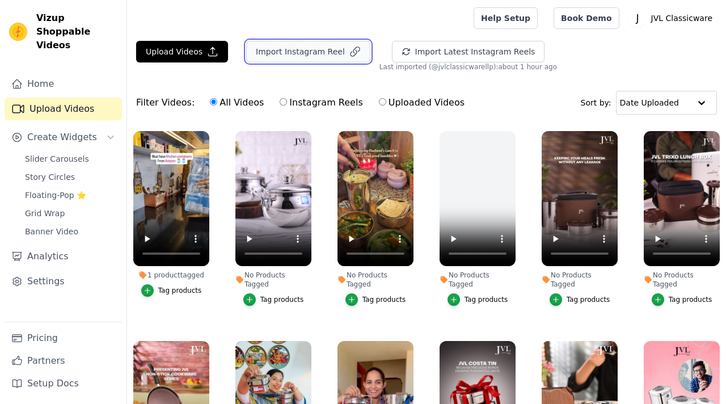
click at [325, 56] on button "Import Instagram Reel" at bounding box center [308, 52] width 124 height 22
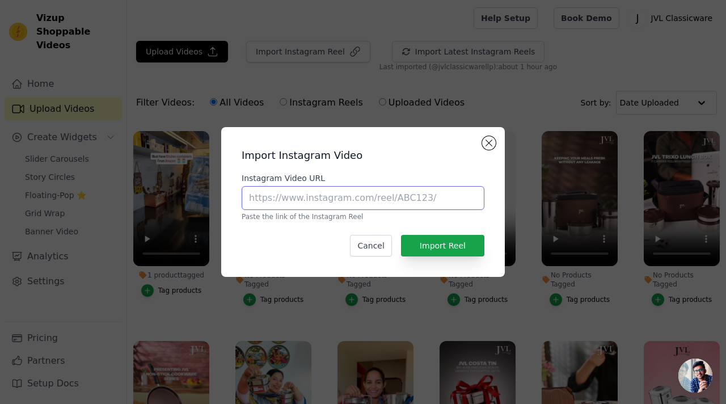
click at [320, 187] on input "Instagram Video URL" at bounding box center [363, 198] width 243 height 24
paste input "https://www.instagram.com/reel/DN7jcEokmp4/?igsh=NmhrYmJvZDVrNmQ0"
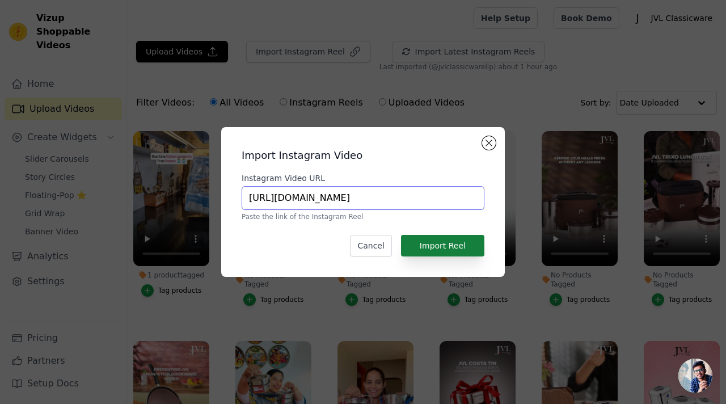
type input "https://www.instagram.com/reel/DN7jcEokmp4/?igsh=NmhrYmJvZDVrNmQ0"
click at [428, 248] on button "Import Reel" at bounding box center [442, 246] width 83 height 22
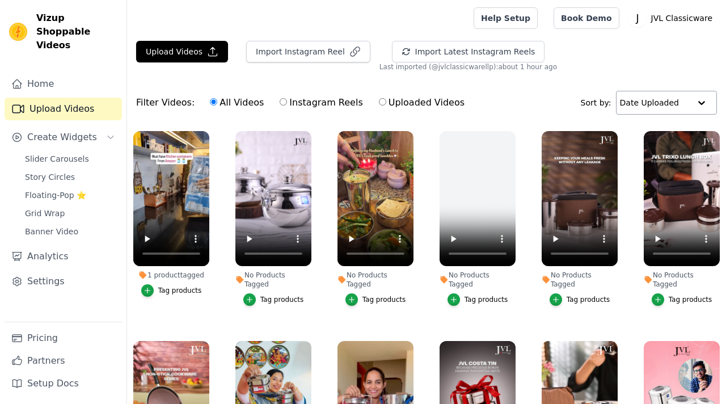
click at [670, 100] on input "text" at bounding box center [655, 102] width 70 height 23
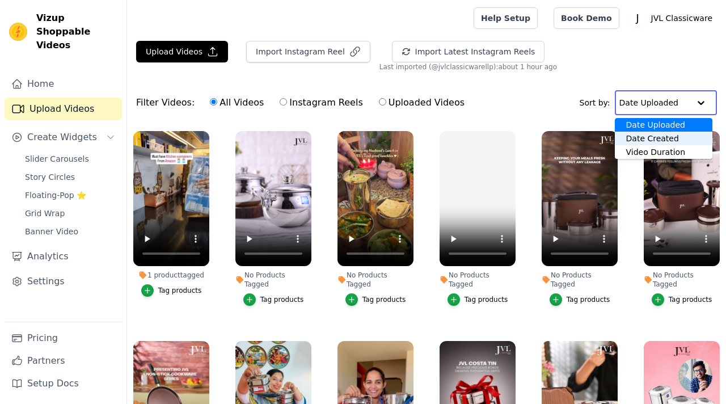
click at [664, 137] on div "Date Created" at bounding box center [664, 139] width 98 height 14
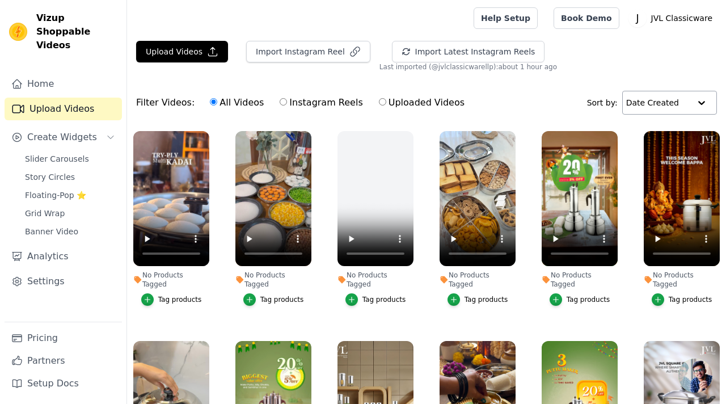
click at [685, 105] on input "text" at bounding box center [658, 102] width 64 height 23
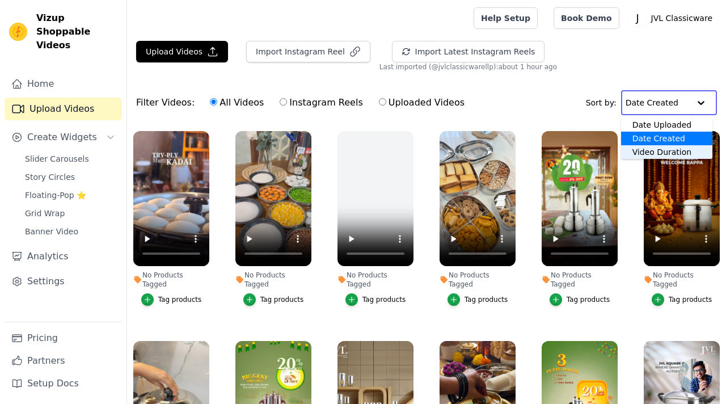
click at [686, 153] on div "Video Duration" at bounding box center [666, 152] width 91 height 14
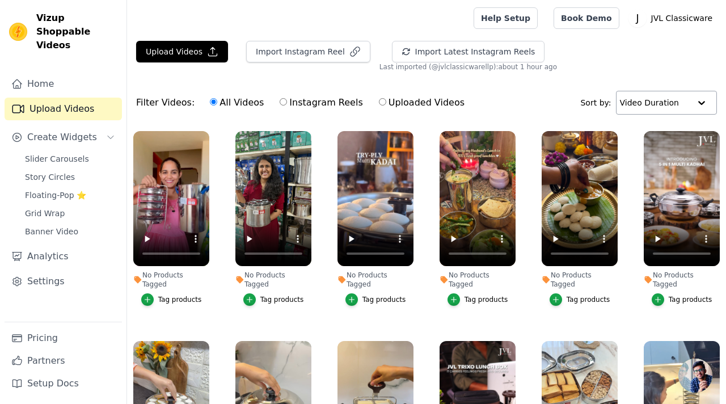
click at [676, 101] on input "text" at bounding box center [655, 102] width 70 height 23
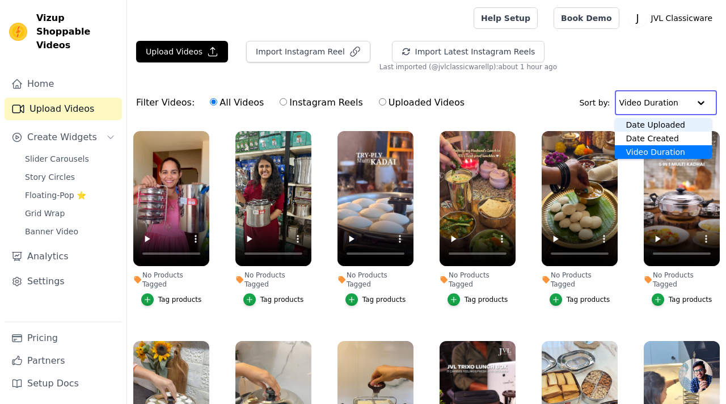
click at [671, 126] on div "Date Uploaded" at bounding box center [664, 125] width 98 height 14
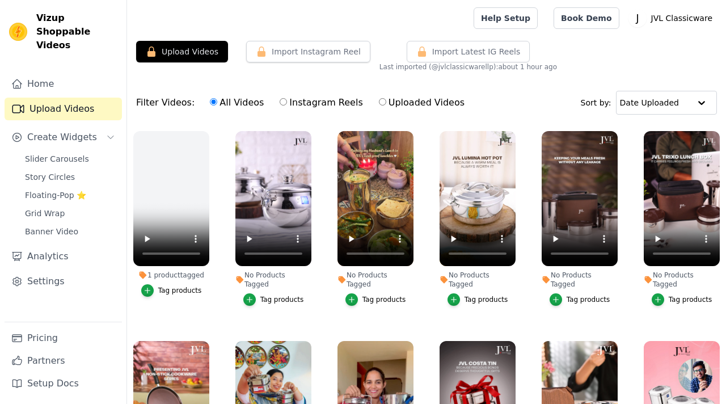
click at [345, 83] on div "Filter Videos: All Videos Instagram Reels Uploaded Videos Sort by: Date Uploaded" at bounding box center [426, 103] width 599 height 44
click at [334, 47] on button "Import Instagram Reel" at bounding box center [308, 52] width 124 height 22
click at [280, 100] on input "Instagram Reels" at bounding box center [283, 101] width 7 height 7
radio input "true"
click at [272, 49] on button "Import Instagram Reel" at bounding box center [308, 52] width 124 height 22
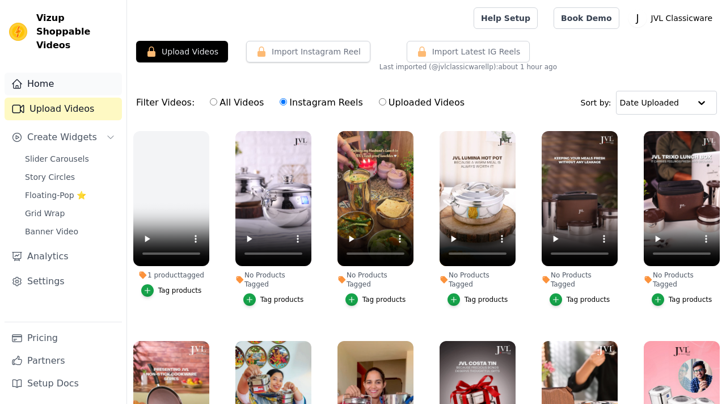
click at [59, 73] on link "Home" at bounding box center [63, 84] width 117 height 23
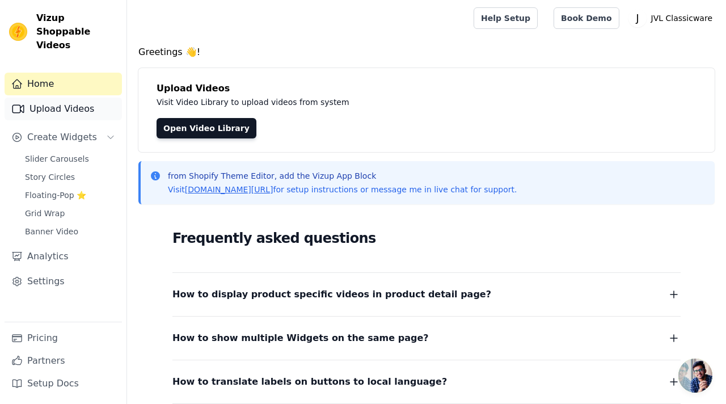
click at [75, 98] on link "Upload Videos" at bounding box center [63, 109] width 117 height 23
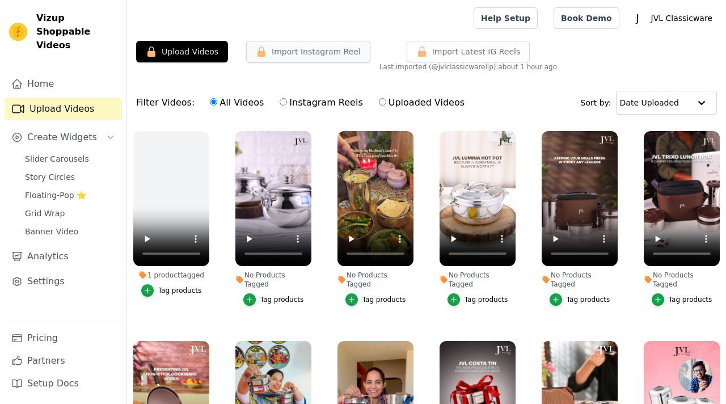
click at [309, 47] on button "Import Instagram Reel" at bounding box center [308, 52] width 124 height 22
click at [300, 52] on button "Import Instagram Reel" at bounding box center [308, 52] width 124 height 22
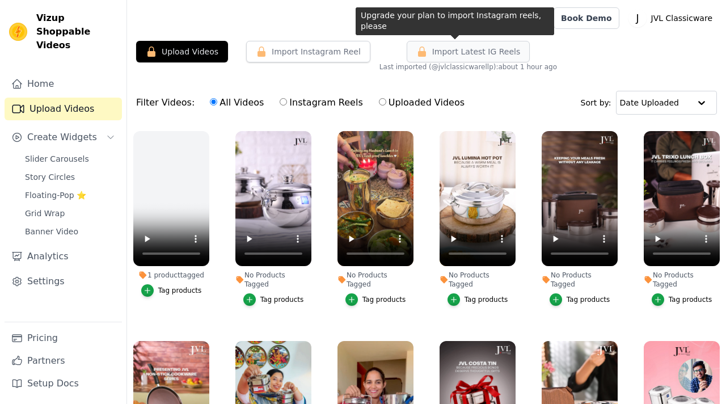
click at [440, 61] on button "Import Latest IG Reels" at bounding box center [469, 52] width 124 height 22
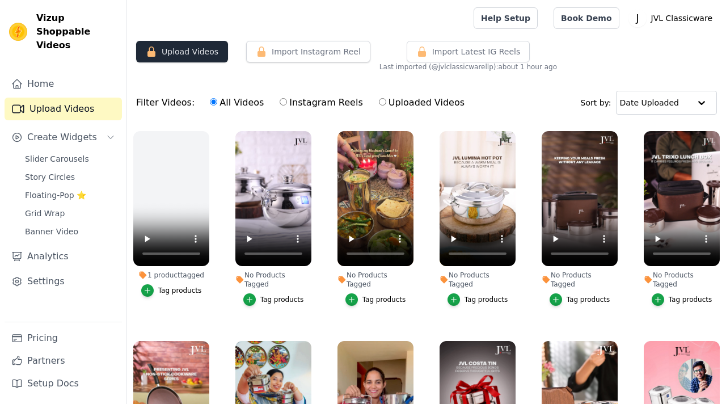
click at [174, 54] on button "Upload Videos" at bounding box center [182, 52] width 92 height 22
click at [60, 189] on span "Floating-Pop ⭐" at bounding box center [55, 194] width 61 height 11
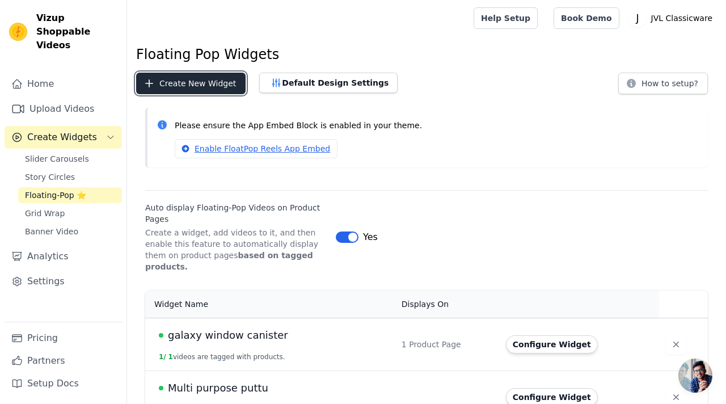
click at [208, 79] on button "Create New Widget" at bounding box center [190, 84] width 109 height 22
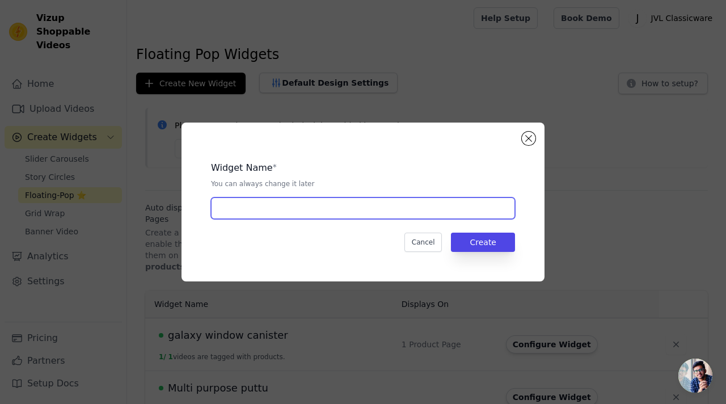
click at [255, 205] on input "text" at bounding box center [363, 208] width 304 height 22
paste input "vista Dry fruit sets"
type input "vista Dry fruit sets"
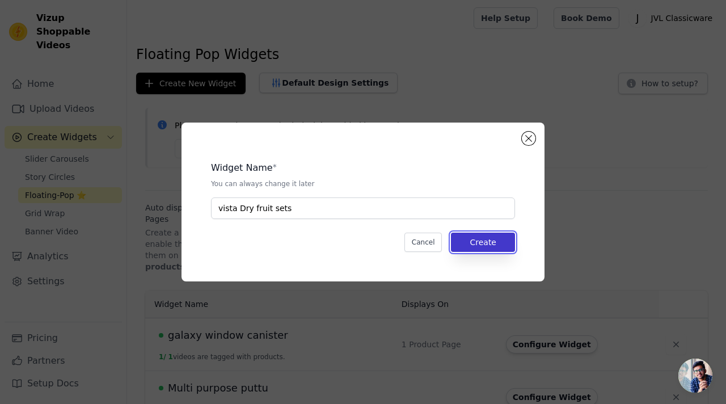
click at [465, 238] on button "Create" at bounding box center [483, 242] width 64 height 19
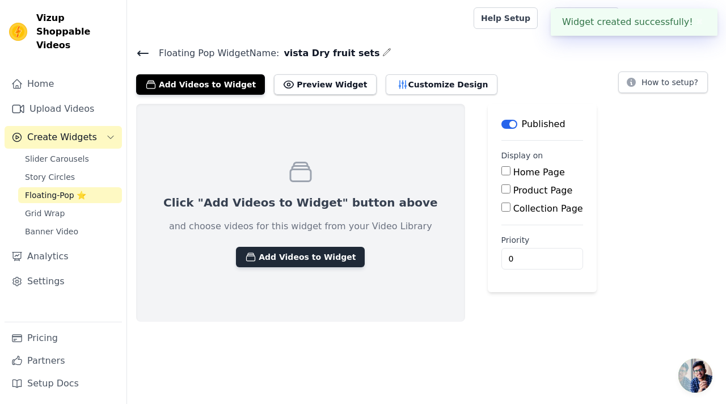
click at [281, 261] on button "Add Videos to Widget" at bounding box center [300, 257] width 129 height 20
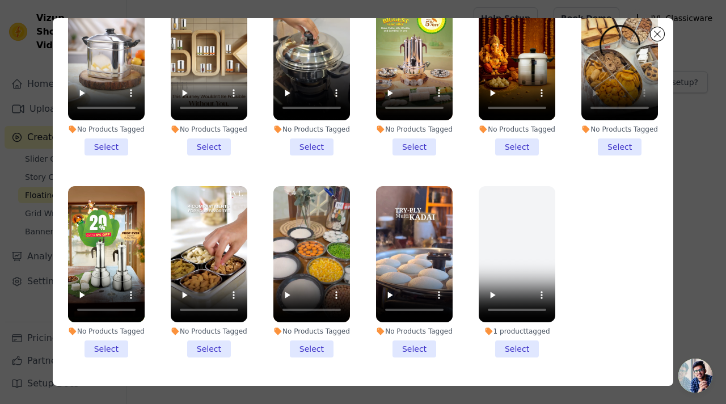
scroll to position [71, 0]
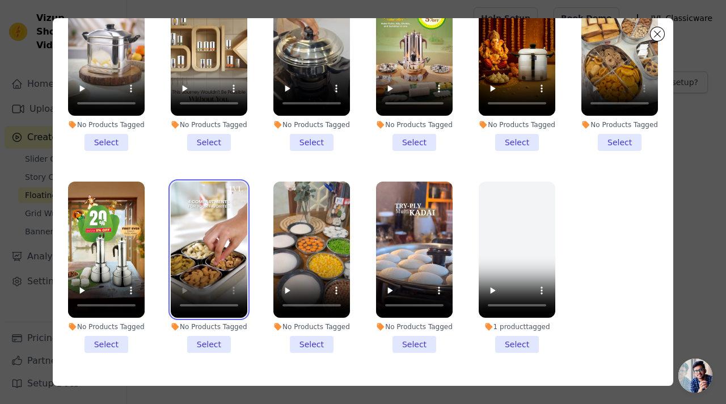
click at [203, 248] on video at bounding box center [209, 250] width 77 height 136
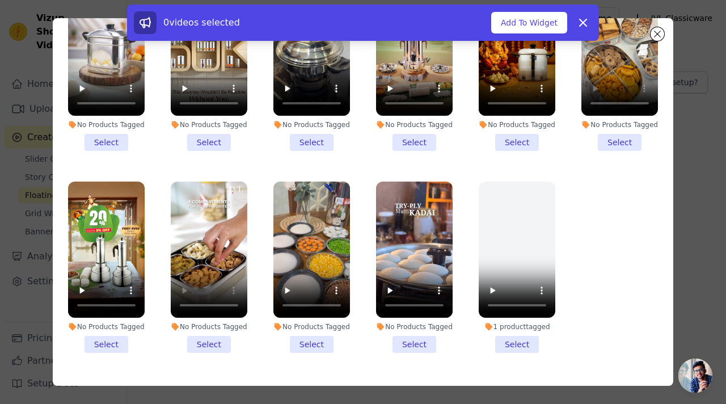
click at [221, 348] on li "No Products Tagged Select" at bounding box center [209, 267] width 77 height 171
click at [0, 0] on input "No Products Tagged Select" at bounding box center [0, 0] width 0 height 0
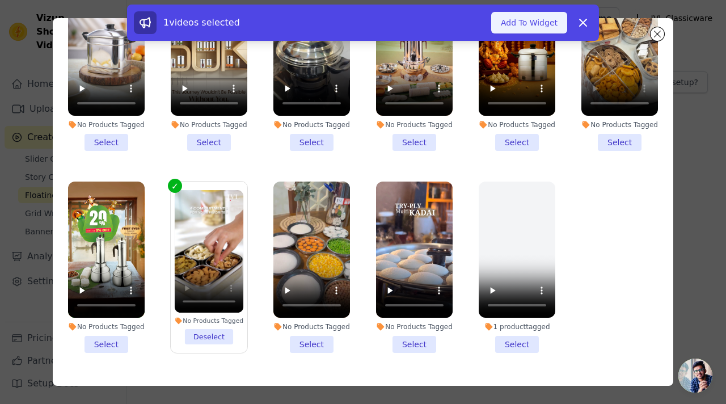
click at [545, 27] on button "Add To Widget" at bounding box center [529, 23] width 76 height 22
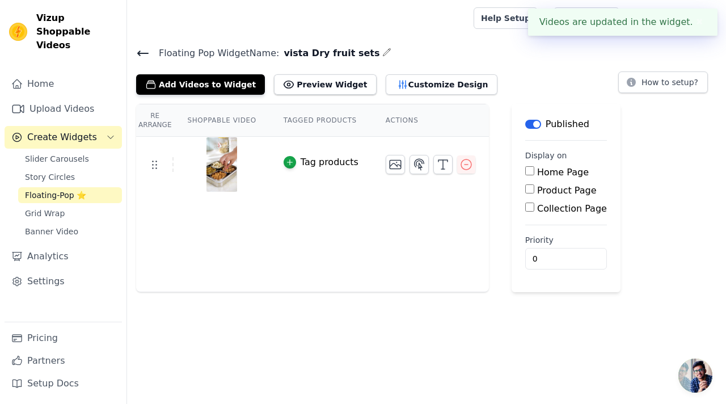
click at [324, 163] on div "Tag products" at bounding box center [330, 162] width 58 height 14
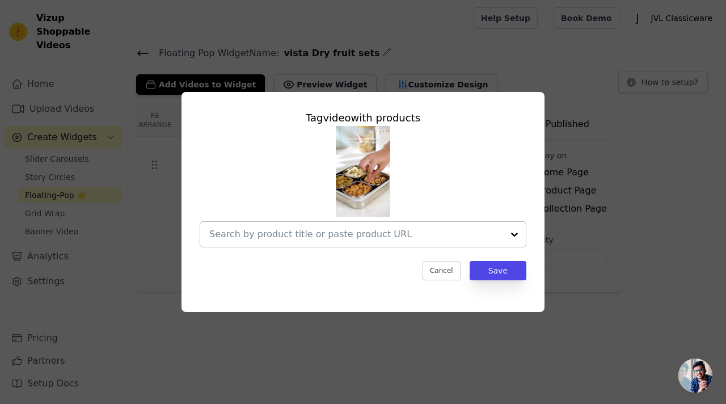
click at [348, 240] on input "text" at bounding box center [356, 234] width 294 height 14
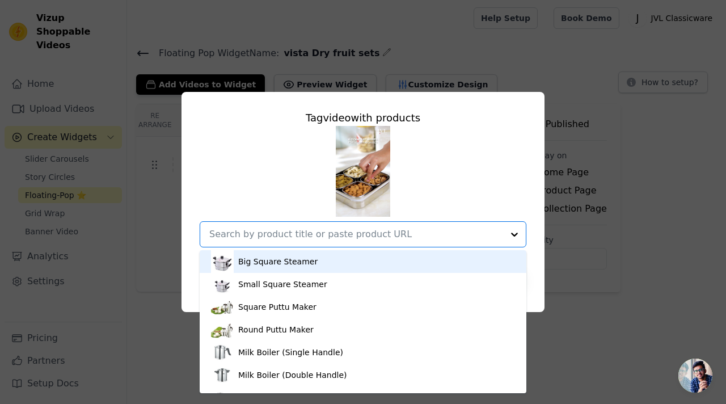
click at [323, 234] on input "text" at bounding box center [356, 234] width 294 height 14
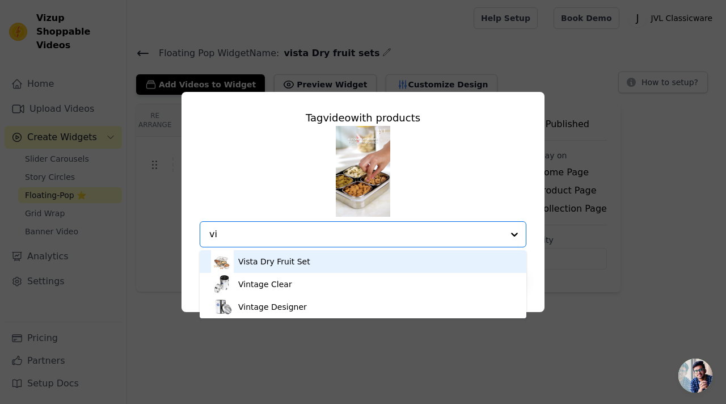
type input "vis"
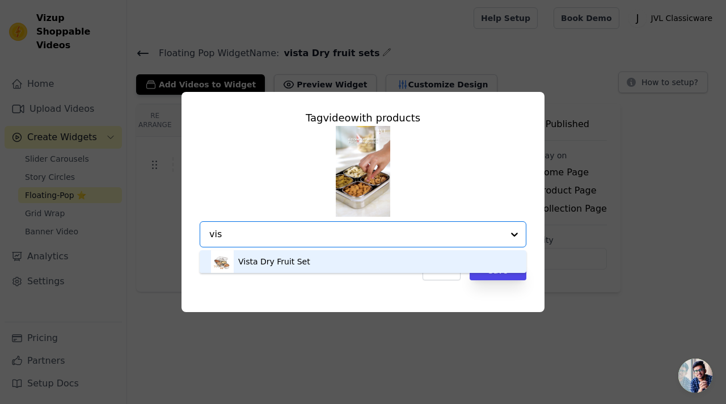
click at [264, 265] on div "Vista Dry Fruit Set" at bounding box center [274, 261] width 72 height 11
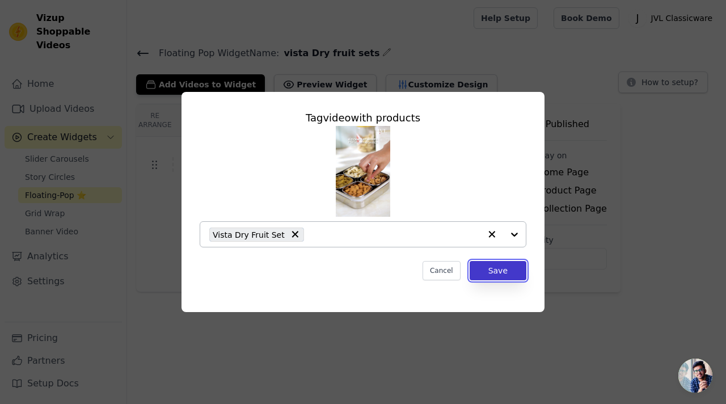
click at [499, 275] on button "Save" at bounding box center [498, 270] width 57 height 19
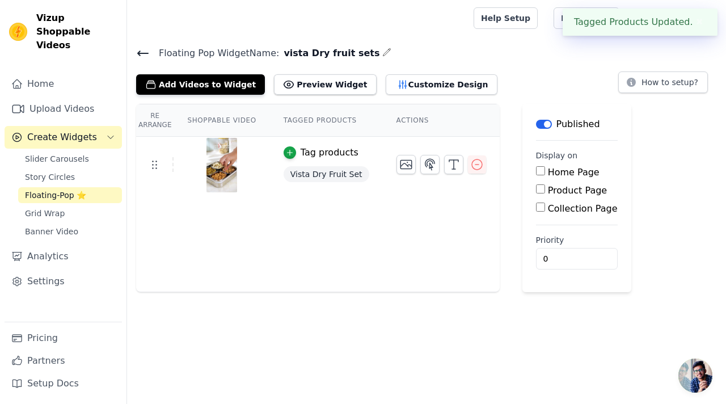
click at [537, 189] on input "Product Page" at bounding box center [540, 188] width 9 height 9
checkbox input "true"
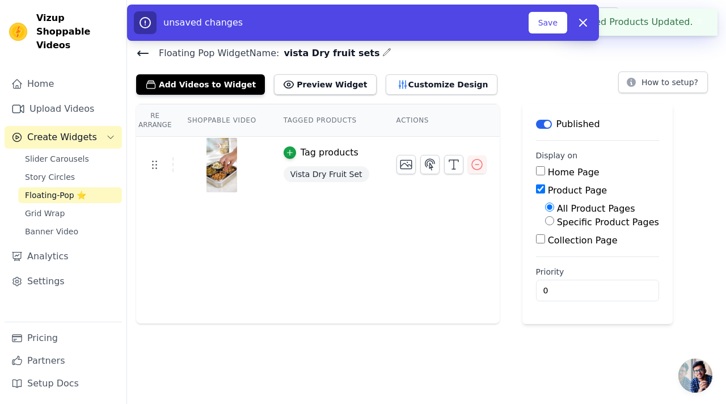
click at [546, 223] on input "Specific Product Pages" at bounding box center [549, 220] width 9 height 9
radio input "true"
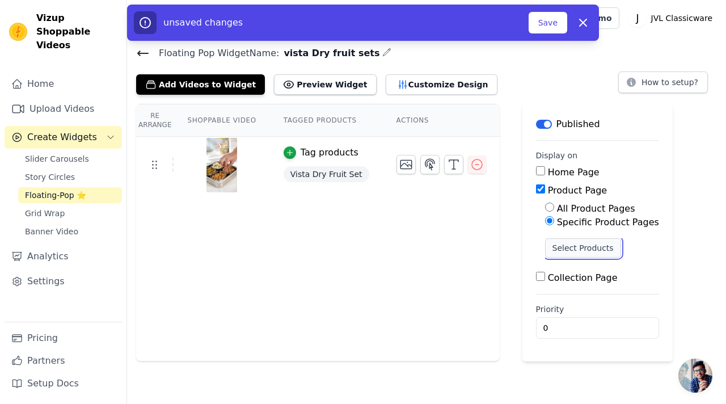
click at [552, 245] on button "Select Products" at bounding box center [583, 247] width 76 height 19
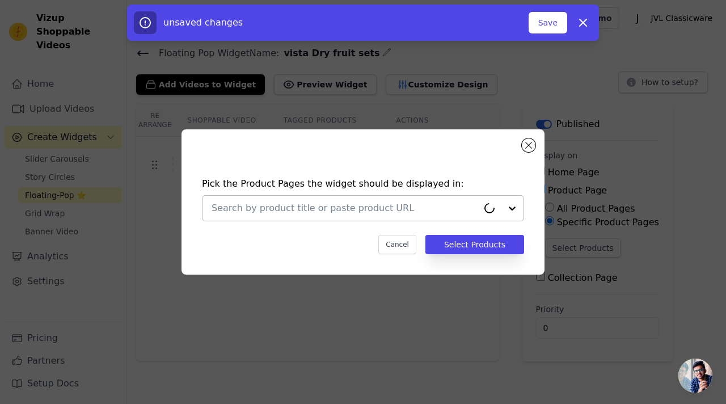
click at [474, 216] on div at bounding box center [345, 208] width 267 height 25
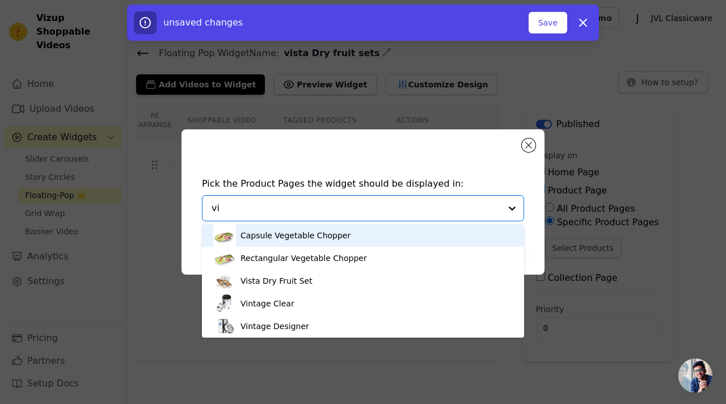
type input "vis"
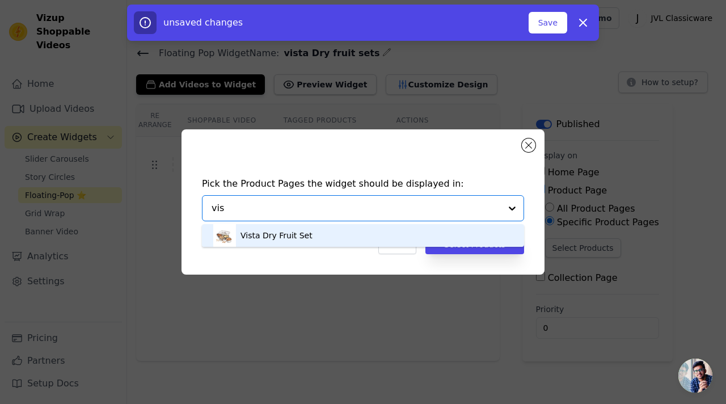
click at [376, 235] on div "Vista Dry Fruit Set" at bounding box center [363, 235] width 300 height 23
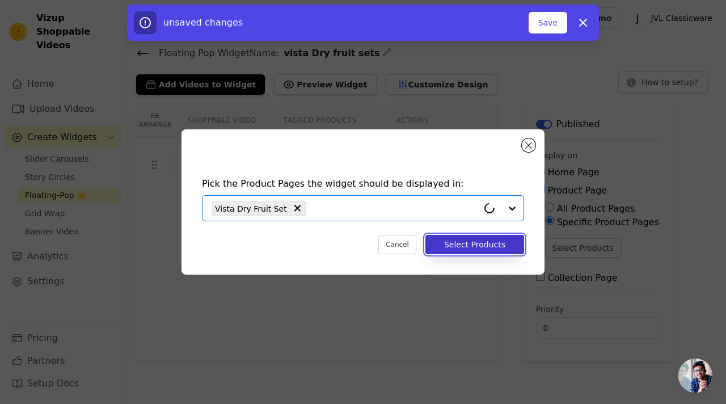
click at [455, 246] on button "Select Products" at bounding box center [474, 244] width 99 height 19
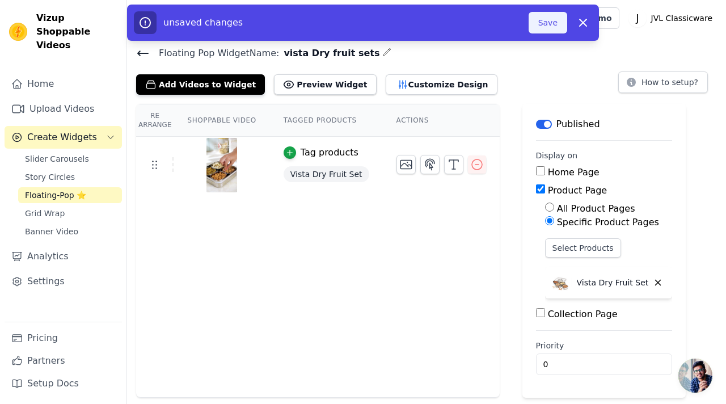
click at [543, 26] on button "Save" at bounding box center [548, 23] width 39 height 22
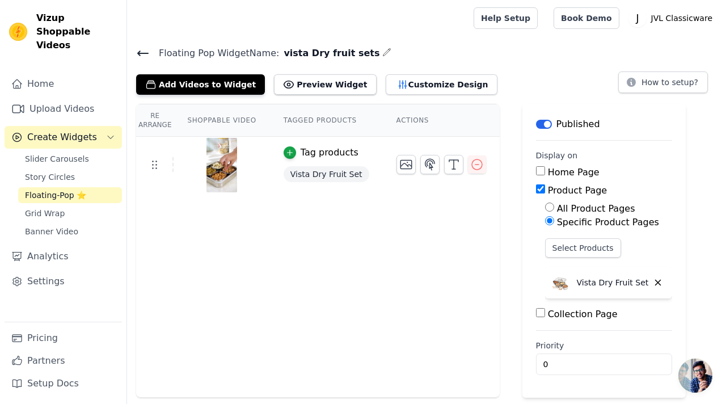
click at [144, 51] on icon at bounding box center [143, 54] width 14 height 14
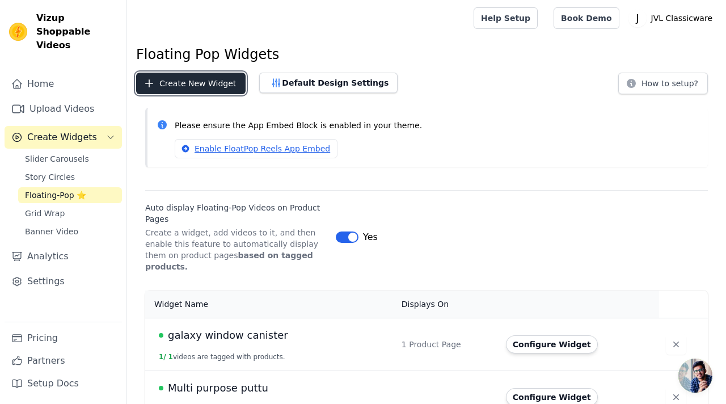
click at [222, 91] on button "Create New Widget" at bounding box center [190, 84] width 109 height 22
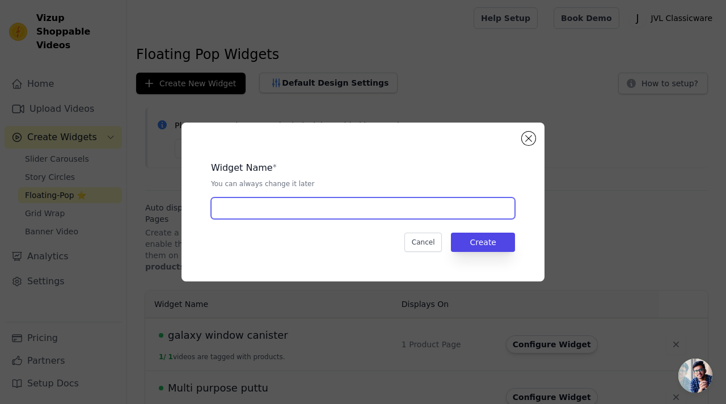
click at [284, 209] on input "text" at bounding box center [363, 208] width 304 height 22
paste input "capsule dry fruit tin"
type input "capsule dry fruit tin"
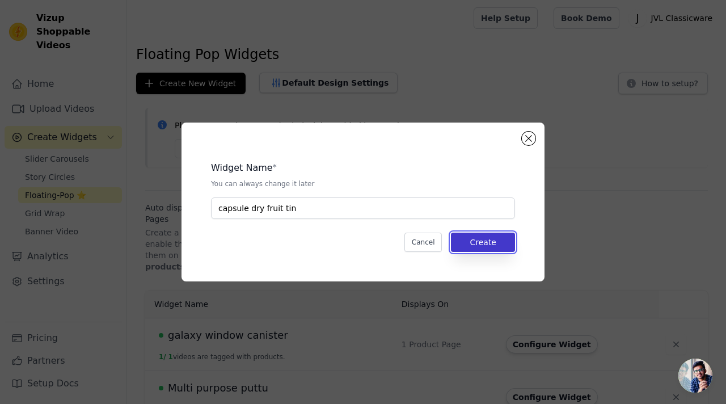
click at [470, 242] on button "Create" at bounding box center [483, 242] width 64 height 19
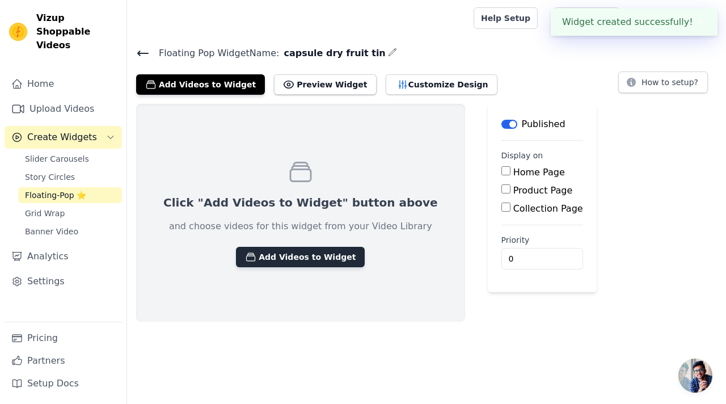
click at [318, 251] on button "Add Videos to Widget" at bounding box center [300, 257] width 129 height 20
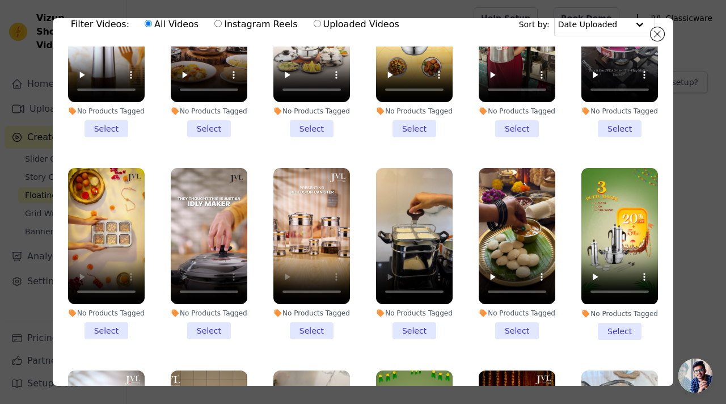
scroll to position [400, 0]
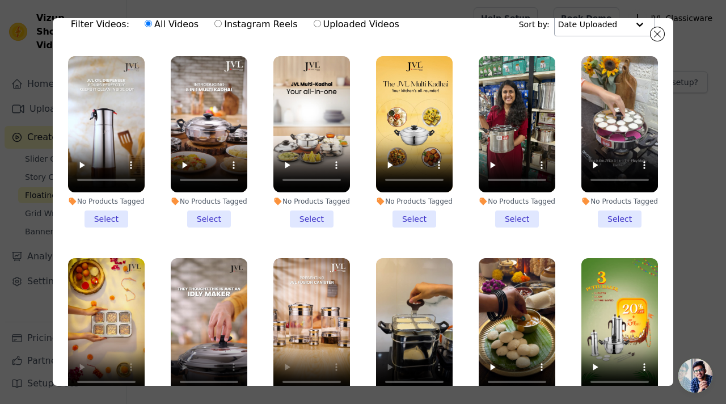
click at [624, 28] on input "text" at bounding box center [593, 24] width 70 height 23
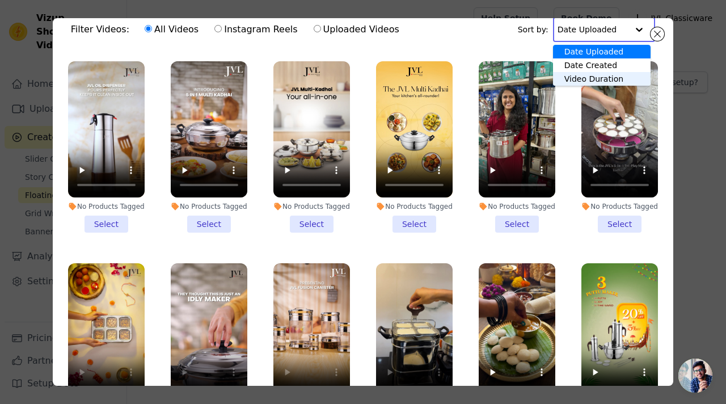
click at [668, 221] on div "Filter Videos: All Videos Instagram Reels Uploaded Videos Sort by: Date Uploade…" at bounding box center [363, 202] width 621 height 368
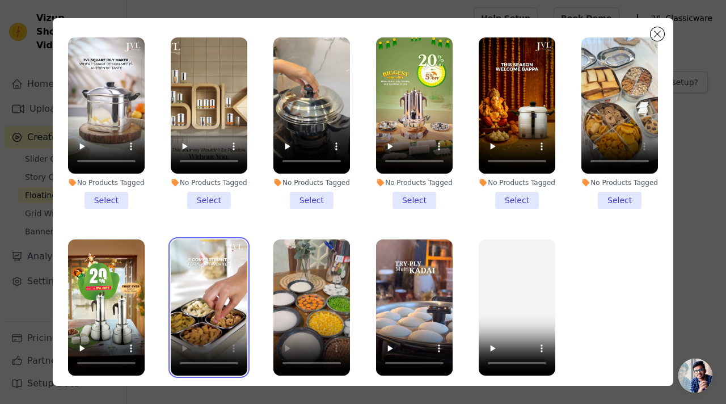
scroll to position [781, 0]
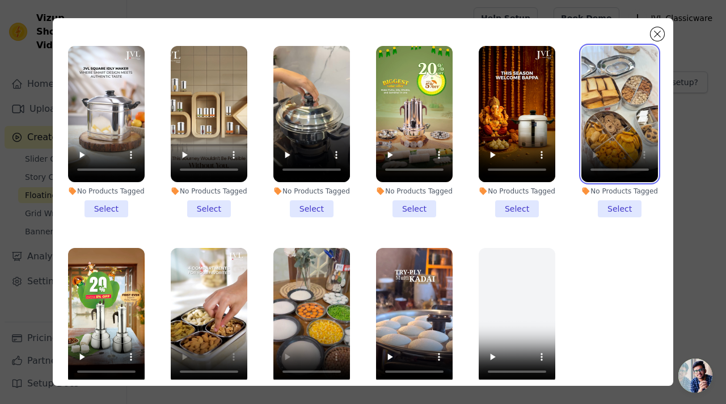
click at [621, 133] on video at bounding box center [619, 114] width 77 height 136
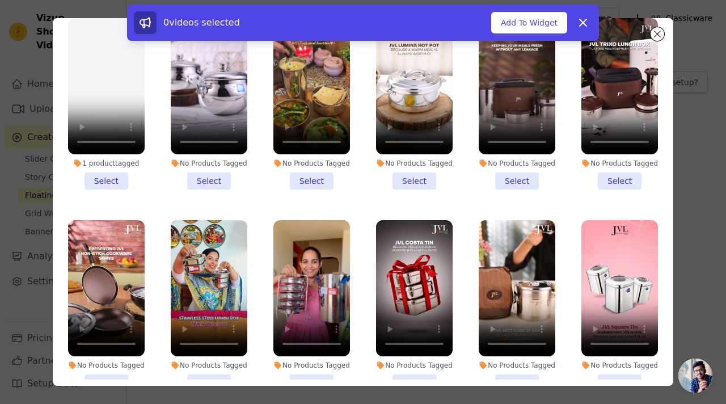
scroll to position [0, 0]
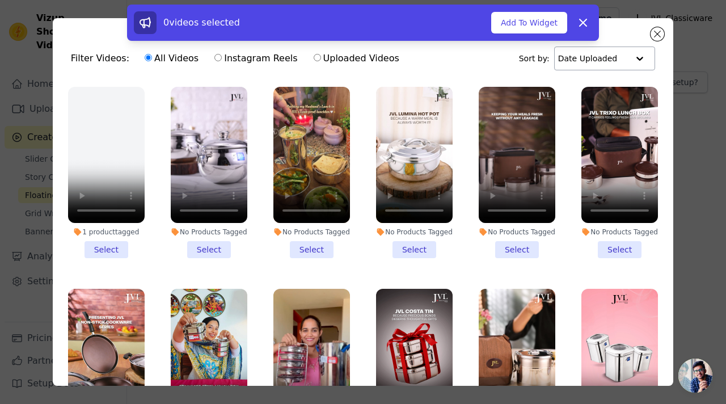
click at [609, 63] on input "text" at bounding box center [593, 58] width 70 height 23
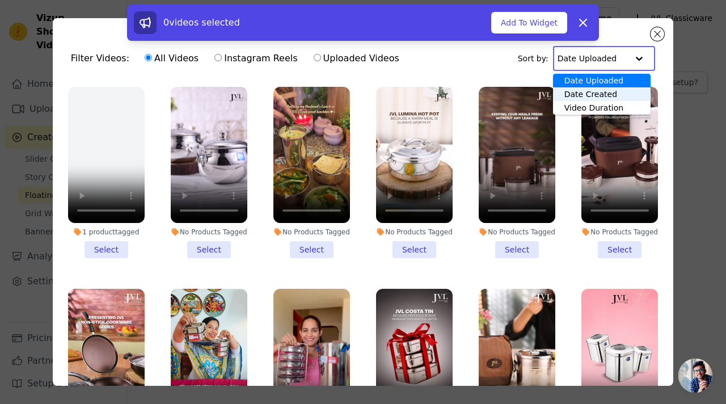
click at [613, 95] on div "Date Created" at bounding box center [602, 94] width 98 height 14
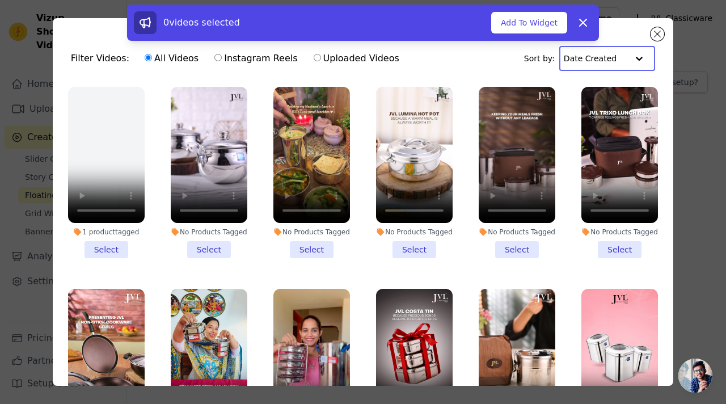
click at [593, 64] on input "text" at bounding box center [596, 58] width 64 height 23
click at [601, 108] on div "Video Duration" at bounding box center [604, 108] width 91 height 14
click at [597, 56] on input "text" at bounding box center [593, 58] width 70 height 23
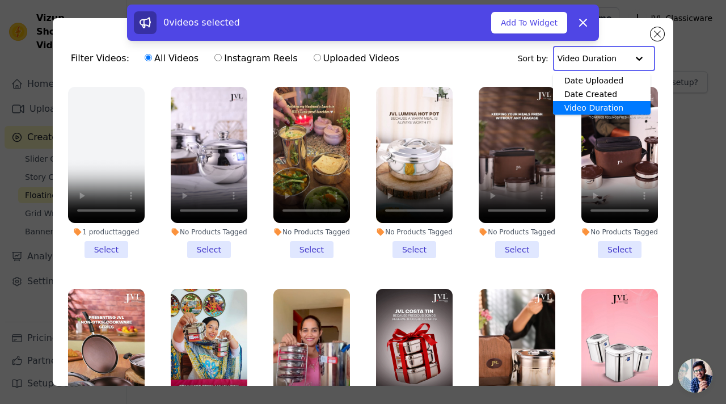
click at [606, 109] on div "Video Duration" at bounding box center [602, 108] width 98 height 14
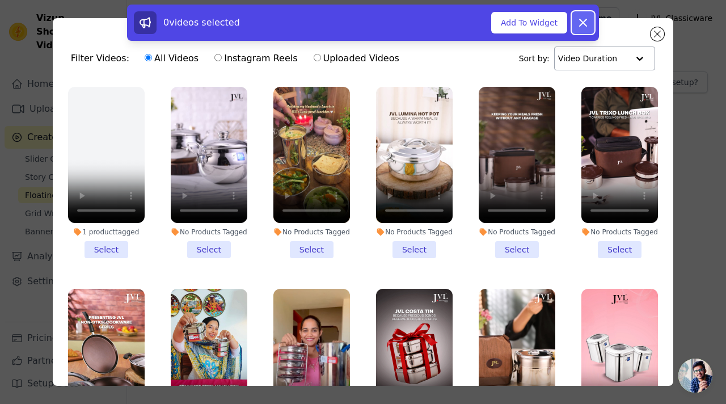
click at [583, 21] on icon at bounding box center [583, 23] width 14 height 14
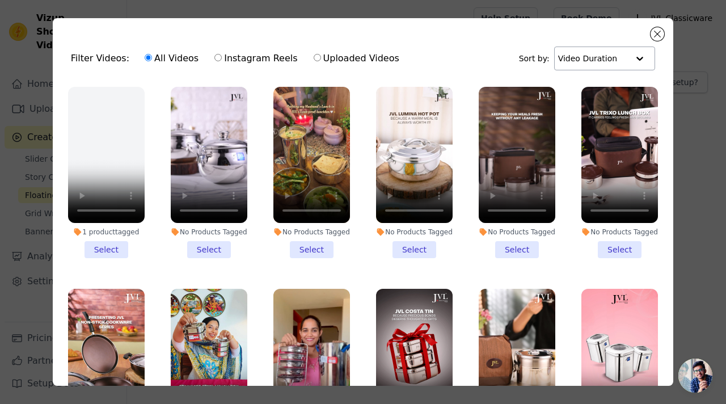
click at [214, 56] on input "Instagram Reels" at bounding box center [217, 57] width 7 height 7
radio input "true"
click at [657, 35] on button "Close modal" at bounding box center [658, 34] width 14 height 14
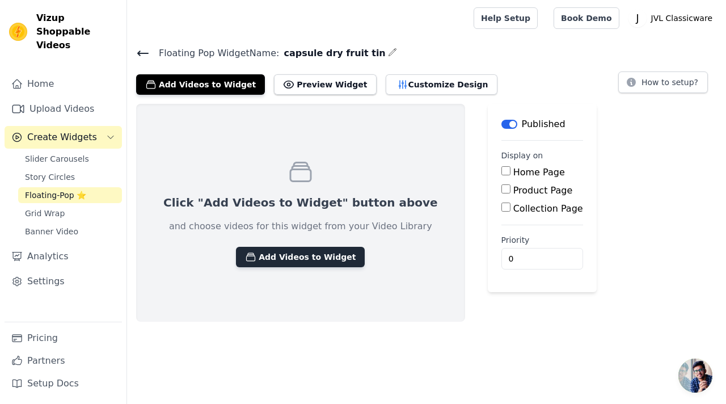
click at [285, 260] on button "Add Videos to Widget" at bounding box center [300, 257] width 129 height 20
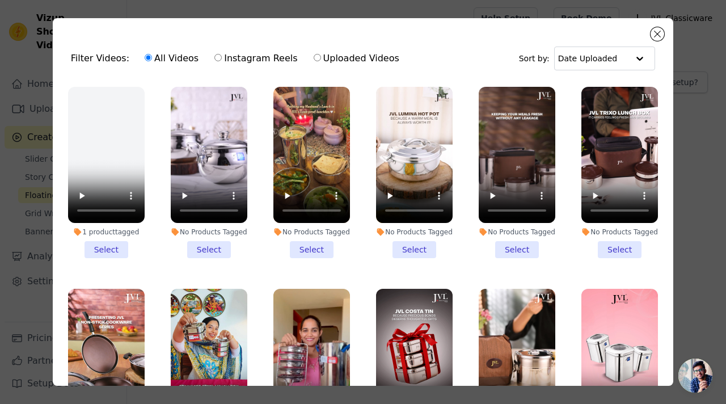
click at [580, 56] on input "text" at bounding box center [593, 58] width 70 height 23
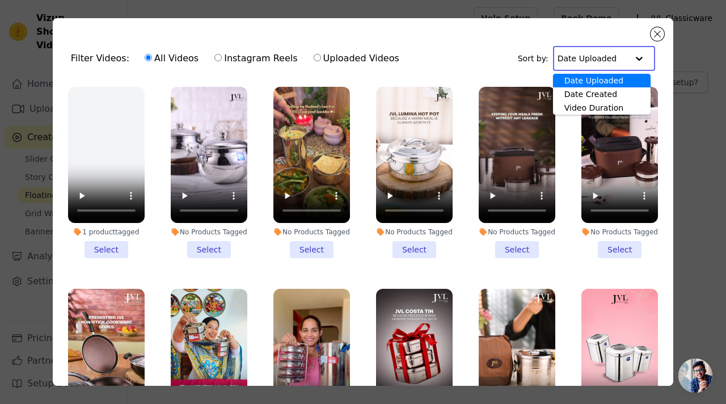
click at [589, 92] on div "Date Created" at bounding box center [602, 94] width 98 height 14
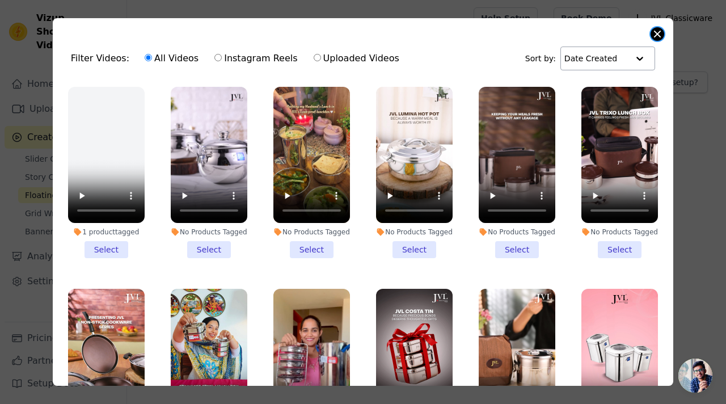
click at [655, 36] on button "Close modal" at bounding box center [658, 34] width 14 height 14
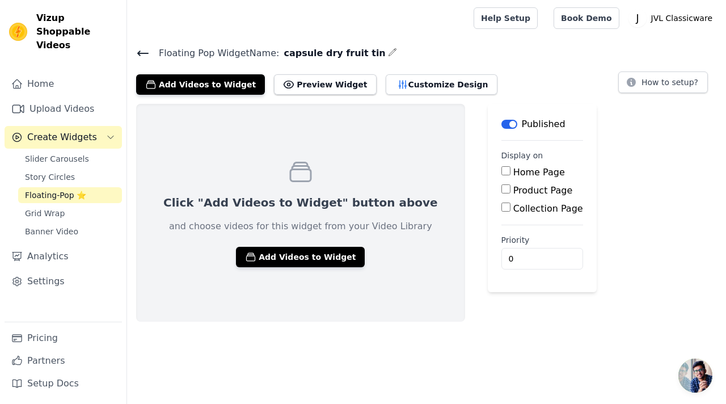
click at [388, 53] on icon "button" at bounding box center [392, 52] width 9 height 9
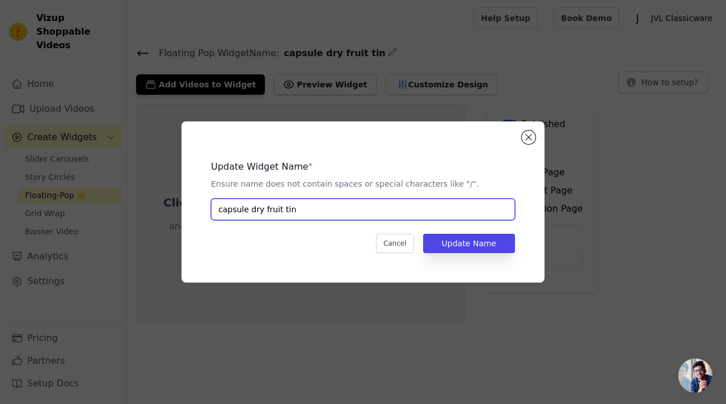
click at [264, 210] on input "capsule dry fruit tin" at bounding box center [363, 210] width 304 height 22
paste input "https://www.instagram.com/reel/DLzyamIhLt8/?igsh=Y3Y1dGlzZGx6NHI="
click at [370, 203] on input "https://www.instagram.com/reel/DLzyamIhLt8/?igsh=Y3Y1dGlzZGx6NHI=" at bounding box center [363, 210] width 304 height 22
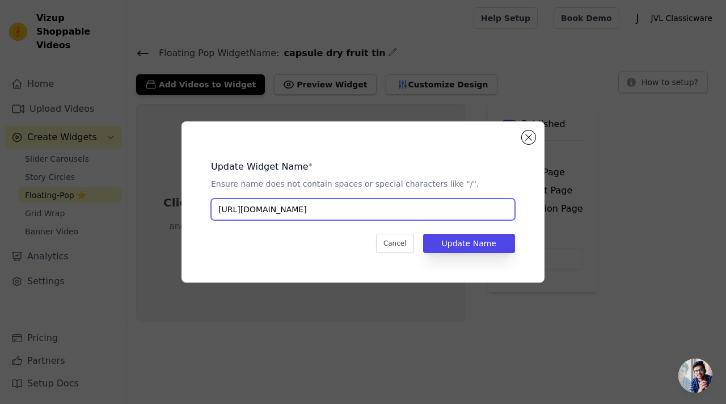
click at [370, 203] on input "https://www.instagram.com/reel/DLzyamIhLt8/?igsh=Y3Y1dGlzZGx6NHI=" at bounding box center [363, 210] width 304 height 22
paste input "lumina hotpot"
type input "lumina hotpot"
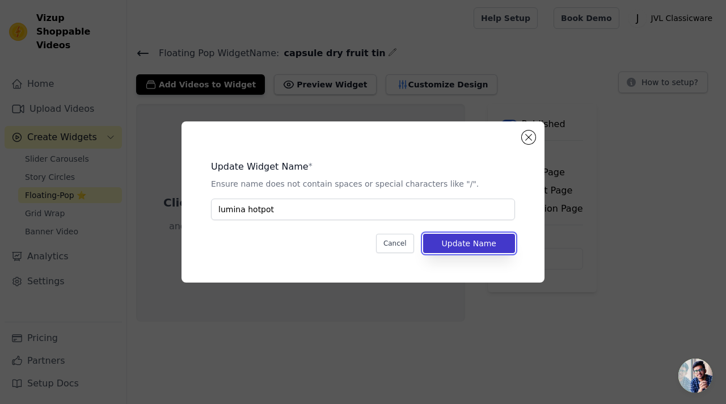
click at [442, 243] on button "Update Name" at bounding box center [469, 243] width 92 height 19
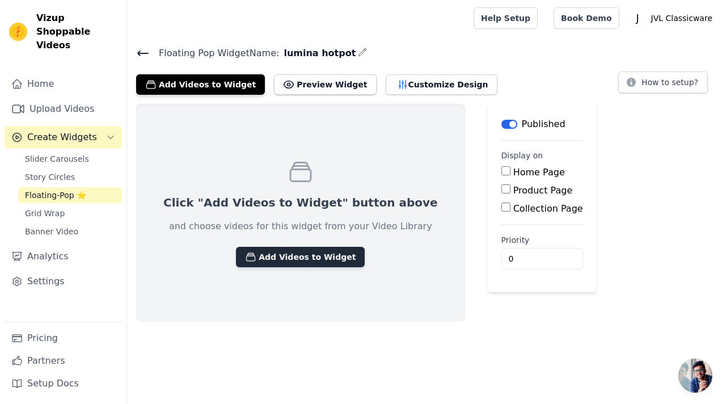
click at [297, 253] on button "Add Videos to Widget" at bounding box center [300, 257] width 129 height 20
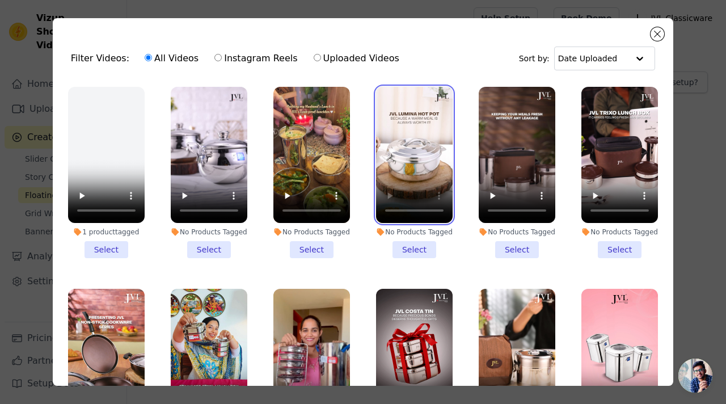
click at [403, 155] on video at bounding box center [414, 155] width 77 height 136
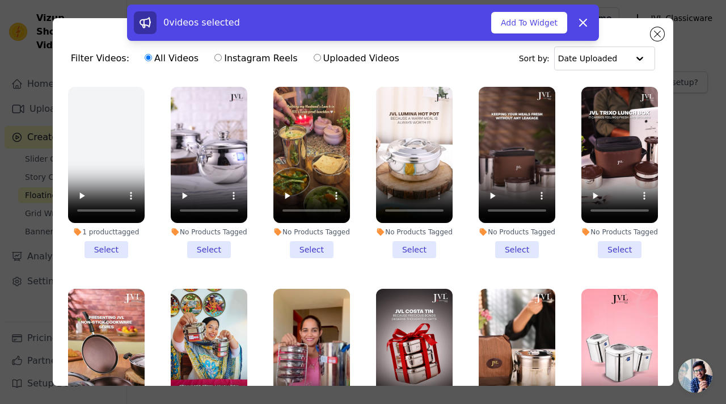
click at [402, 244] on li "No Products Tagged Select" at bounding box center [414, 172] width 77 height 171
click at [0, 0] on input "No Products Tagged Select" at bounding box center [0, 0] width 0 height 0
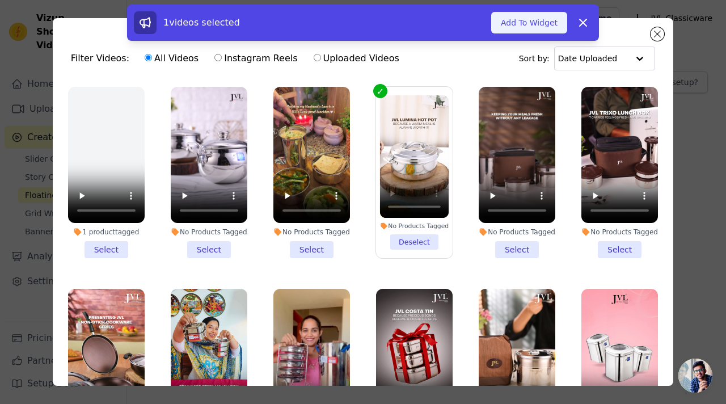
click at [537, 26] on button "Add To Widget" at bounding box center [529, 23] width 76 height 22
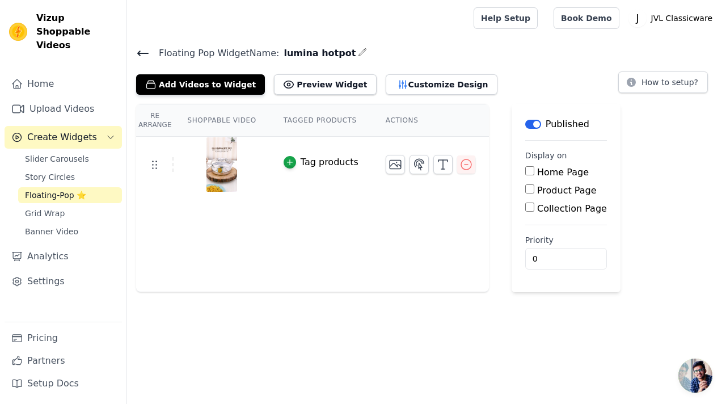
click at [301, 163] on div "Tag products" at bounding box center [330, 162] width 58 height 14
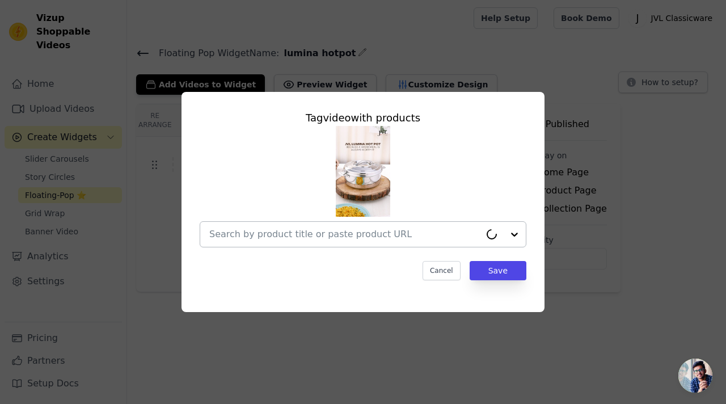
click at [310, 237] on input "text" at bounding box center [344, 234] width 271 height 14
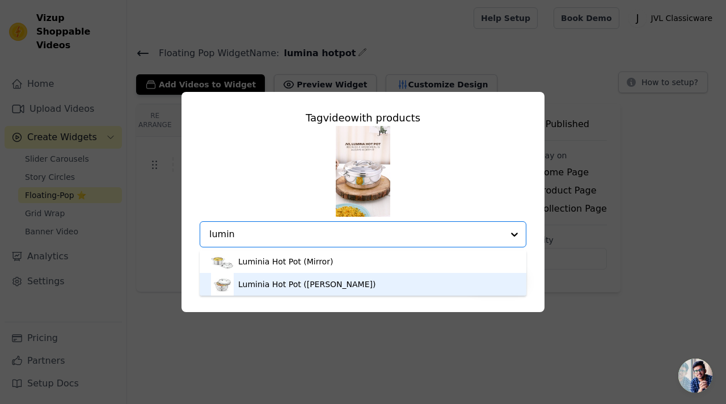
type input "lumin"
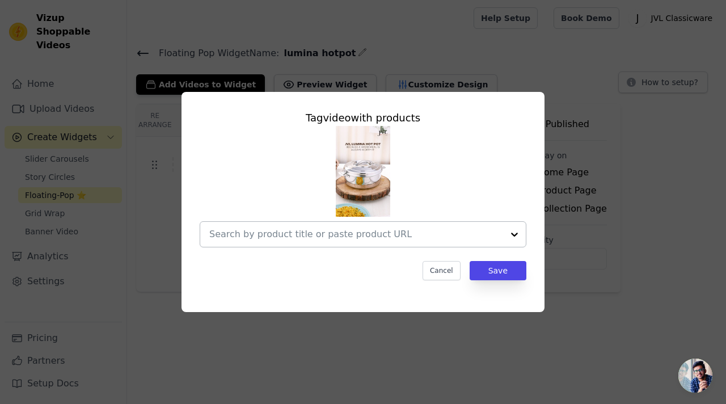
click at [318, 235] on input "text" at bounding box center [356, 234] width 294 height 14
click at [348, 236] on input "text" at bounding box center [356, 234] width 294 height 14
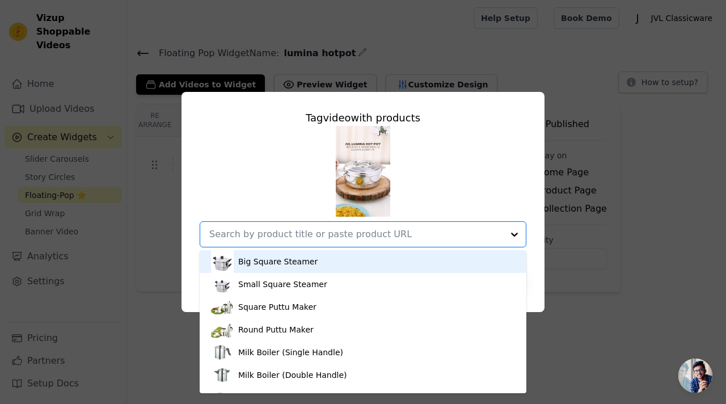
click at [307, 236] on input "text" at bounding box center [356, 234] width 294 height 14
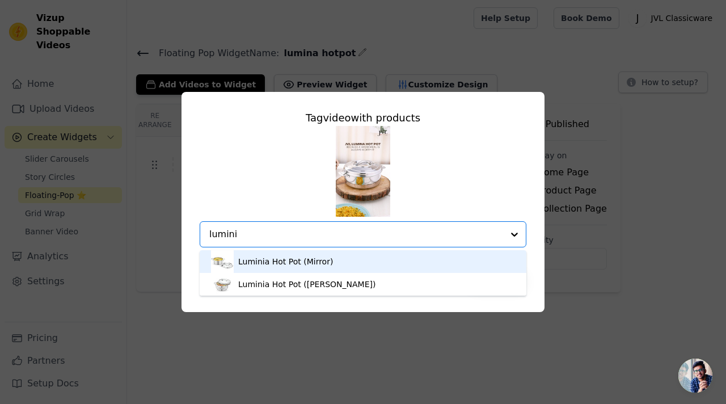
type input "luminia"
click at [302, 262] on div "Luminia Hot Pot (Mirror)" at bounding box center [285, 261] width 95 height 11
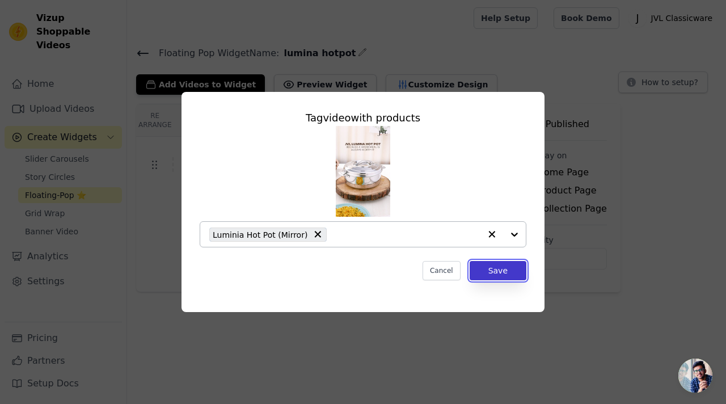
click at [484, 273] on button "Save" at bounding box center [498, 270] width 57 height 19
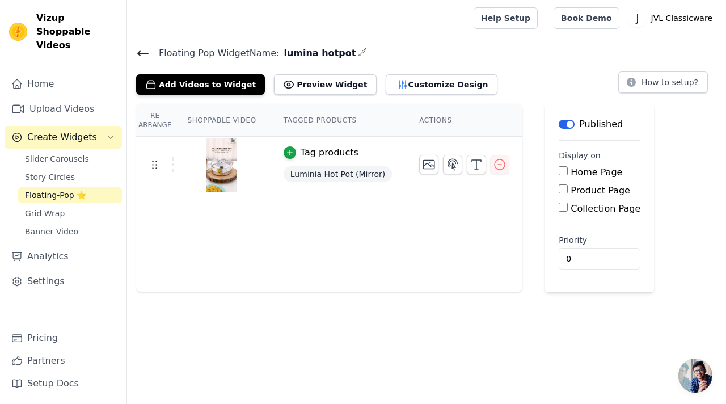
click at [562, 189] on input "Product Page" at bounding box center [563, 188] width 9 height 9
checkbox input "true"
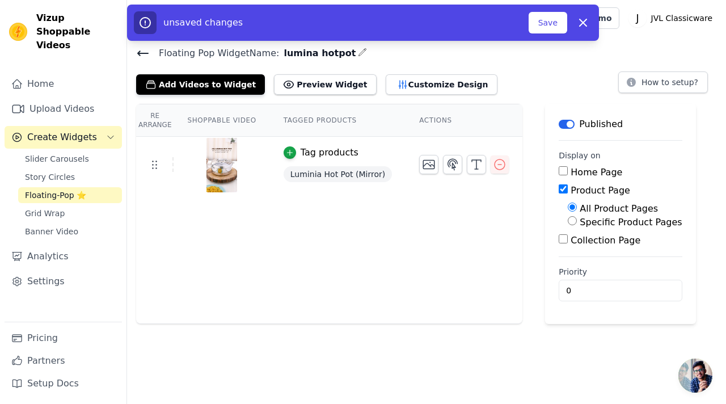
click at [570, 221] on input "Specific Product Pages" at bounding box center [572, 220] width 9 height 9
radio input "true"
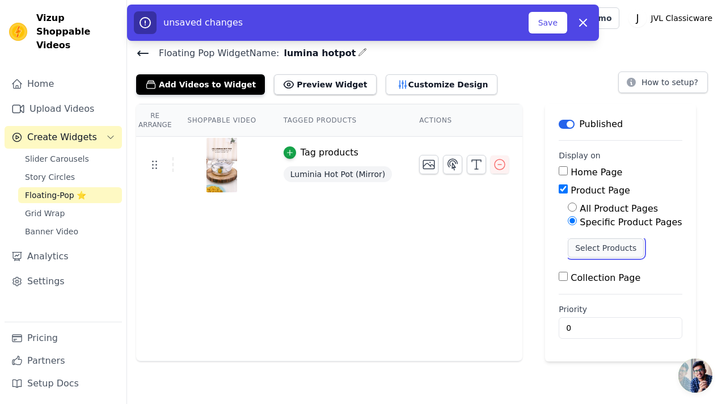
click at [572, 244] on button "Select Products" at bounding box center [606, 247] width 76 height 19
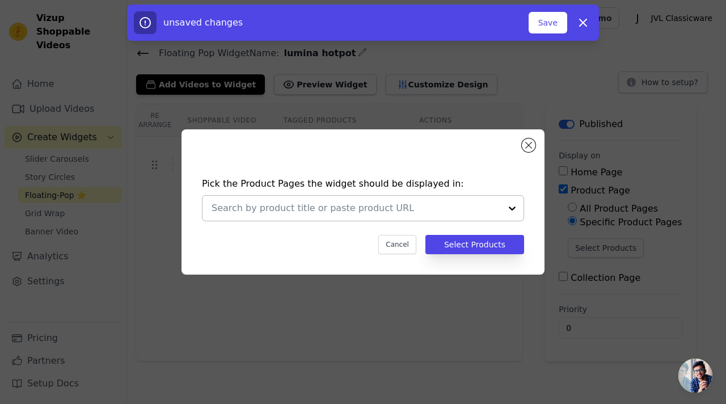
click at [387, 203] on input "text" at bounding box center [356, 208] width 289 height 14
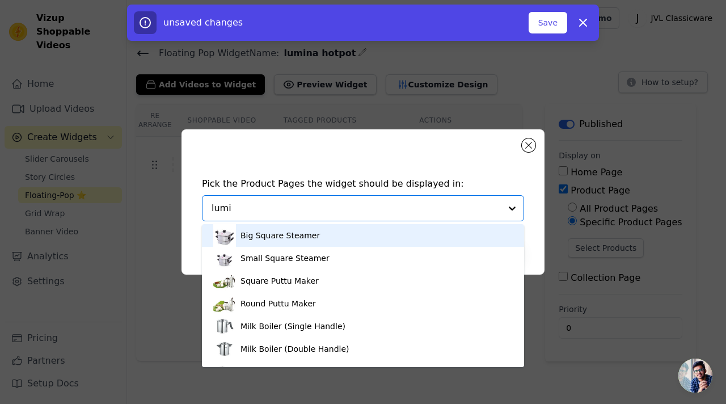
type input "lumin"
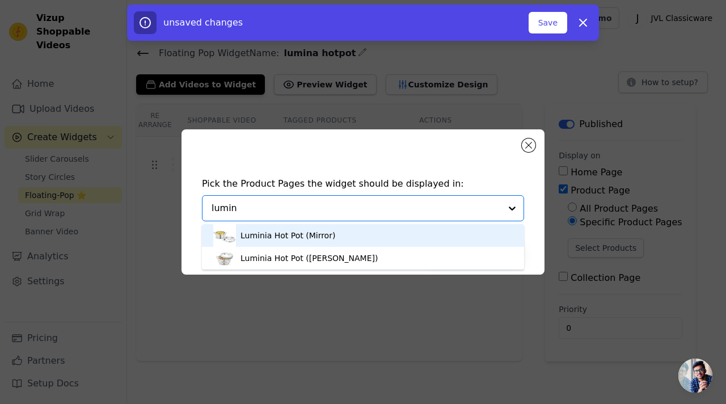
click at [320, 241] on div "Luminia Hot Pot (Mirror)" at bounding box center [288, 235] width 95 height 11
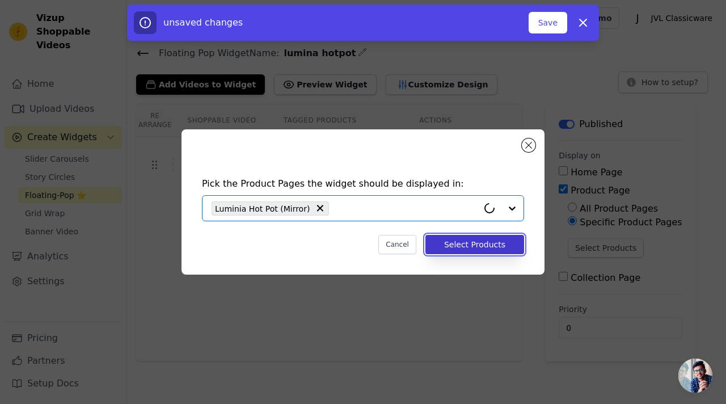
click at [458, 244] on button "Select Products" at bounding box center [474, 244] width 99 height 19
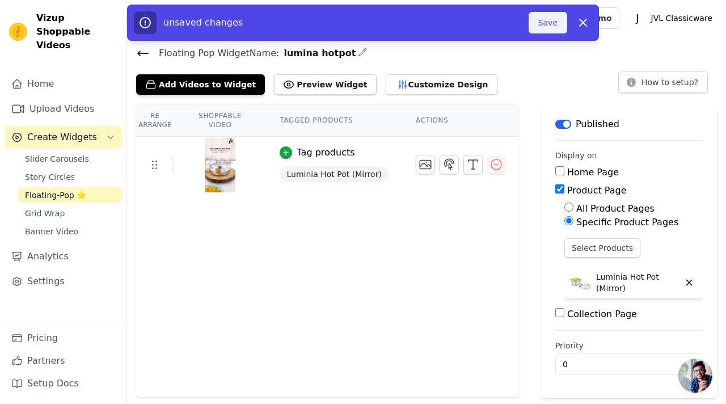
click at [551, 27] on button "Save" at bounding box center [548, 23] width 39 height 22
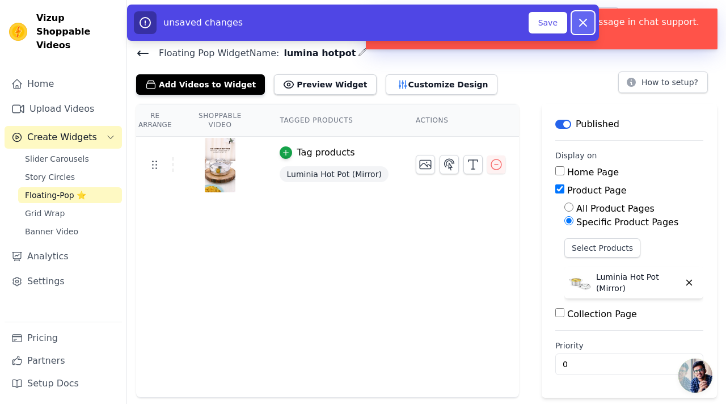
click at [583, 20] on icon "button" at bounding box center [583, 23] width 14 height 14
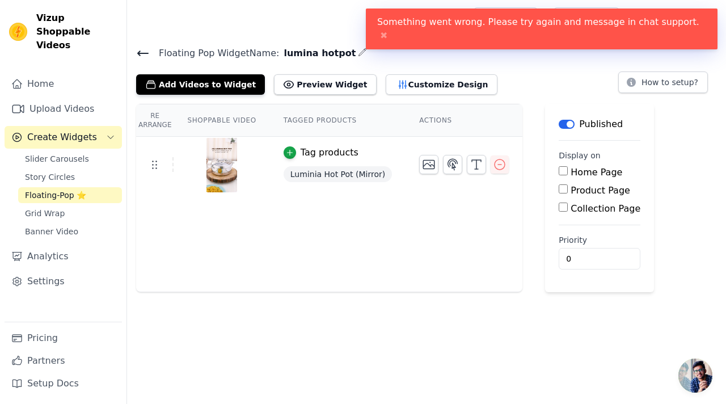
click at [560, 190] on input "Product Page" at bounding box center [563, 188] width 9 height 9
checkbox input "true"
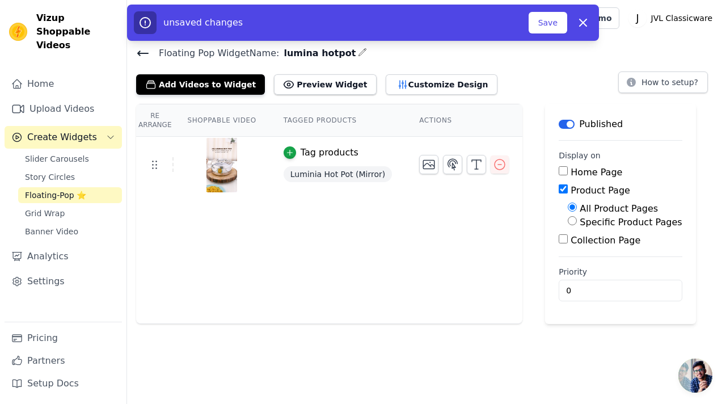
click at [571, 220] on input "Specific Product Pages" at bounding box center [572, 220] width 9 height 9
radio input "true"
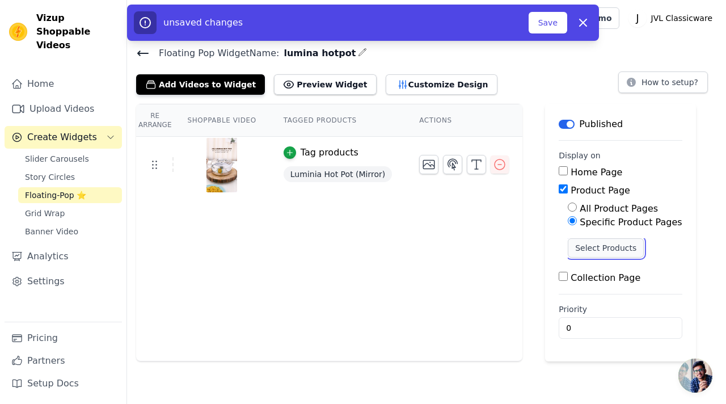
click at [579, 247] on button "Select Products" at bounding box center [606, 247] width 76 height 19
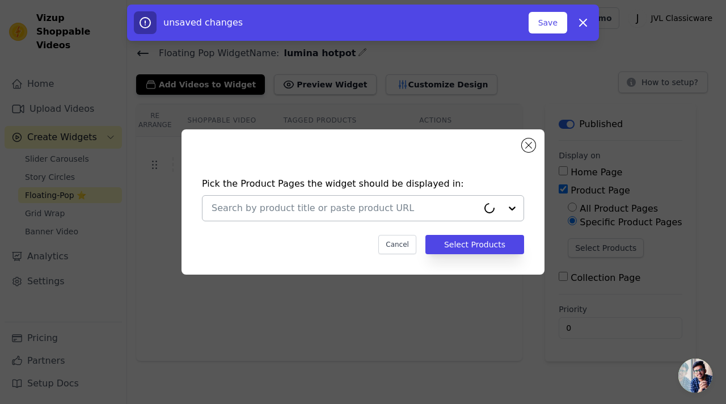
click at [457, 209] on input "text" at bounding box center [345, 208] width 267 height 14
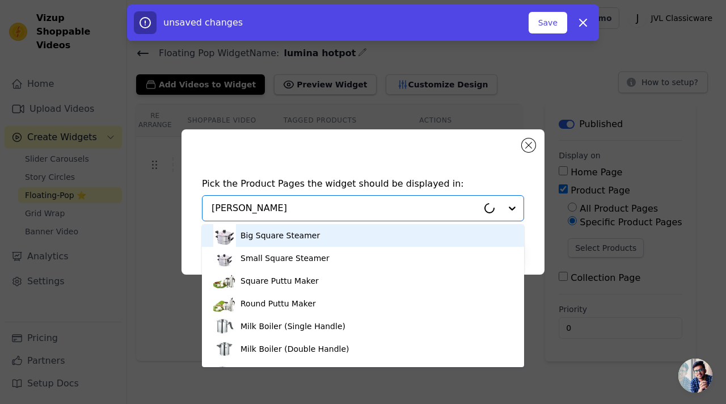
type input "lumi"
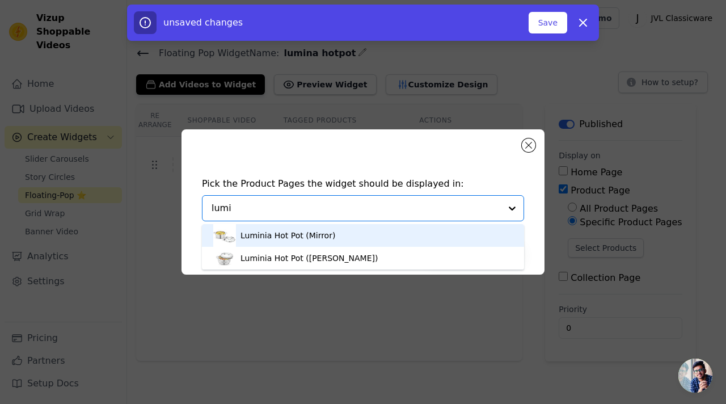
click at [307, 237] on div "Luminia Hot Pot (Mirror)" at bounding box center [288, 235] width 95 height 11
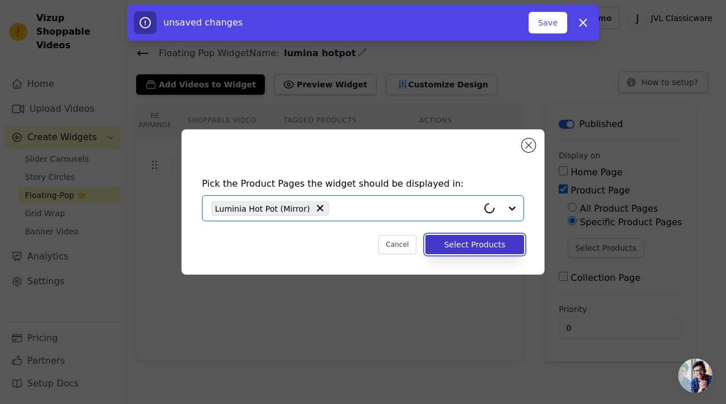
click at [484, 250] on button "Select Products" at bounding box center [474, 244] width 99 height 19
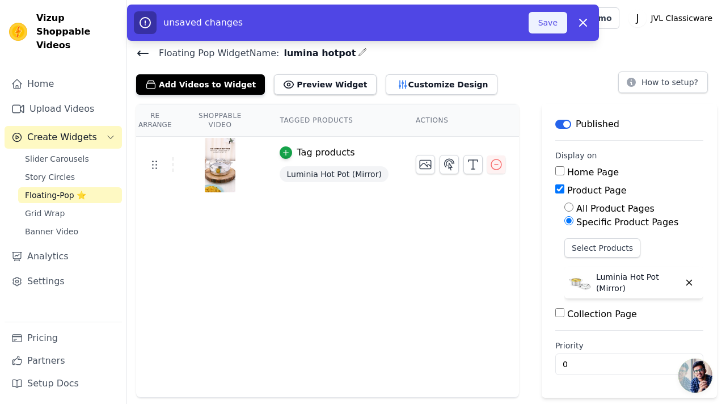
click at [546, 18] on button "Save" at bounding box center [548, 23] width 39 height 22
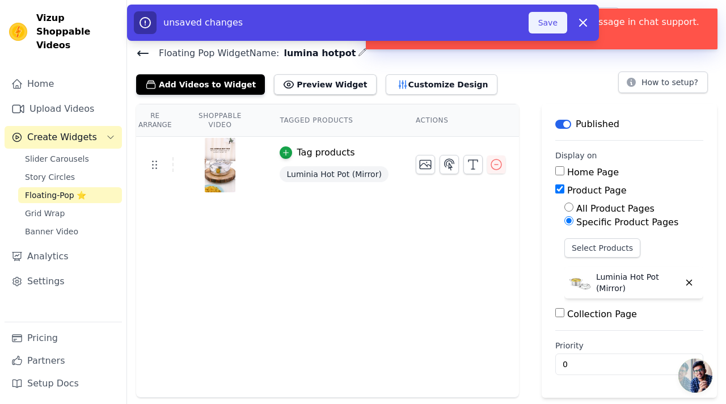
click at [546, 18] on button "Save" at bounding box center [548, 23] width 39 height 22
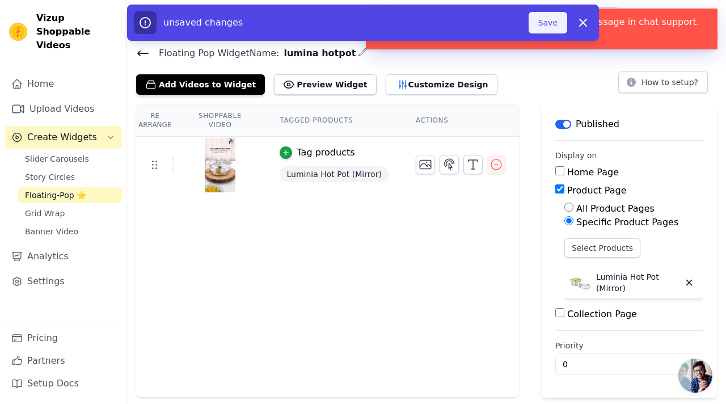
click at [546, 18] on button "Save" at bounding box center [548, 23] width 39 height 22
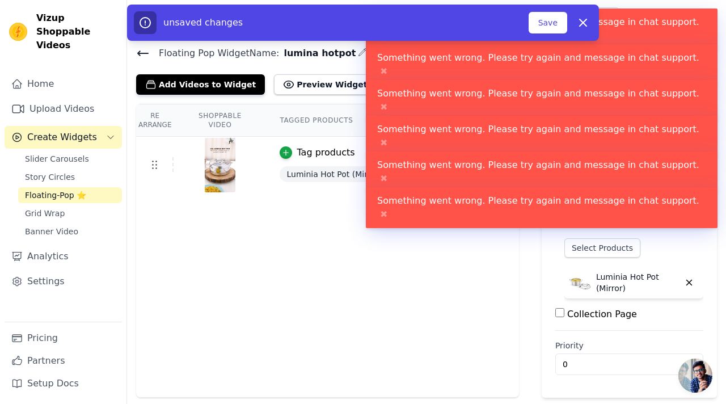
click at [697, 372] on span "Open chat" at bounding box center [695, 375] width 34 height 34
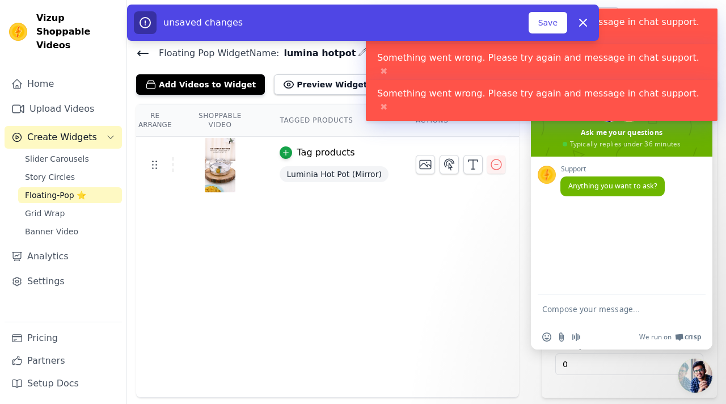
click at [591, 310] on textarea "Compose your message..." at bounding box center [609, 314] width 134 height 20
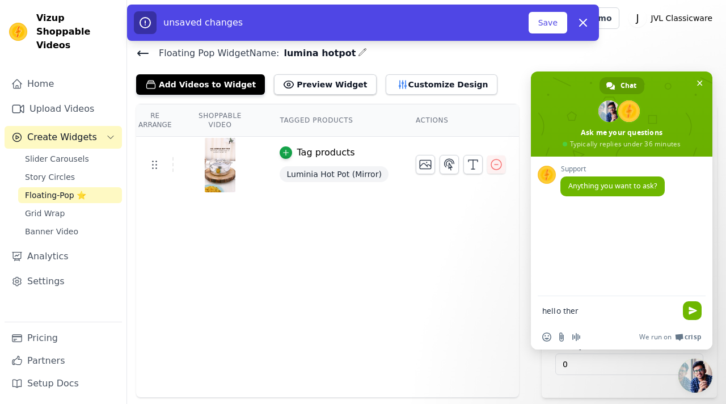
type textarea "hello there"
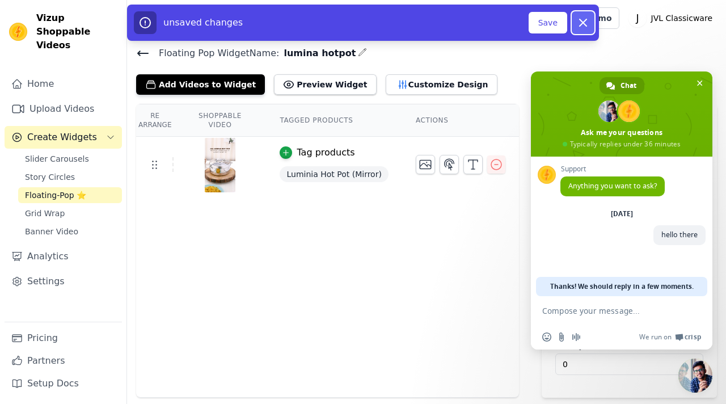
click at [587, 18] on icon "button" at bounding box center [583, 23] width 14 height 14
checkbox input "false"
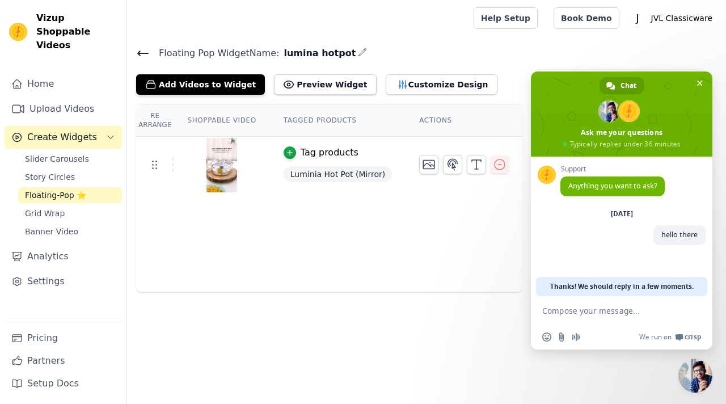
click at [145, 50] on icon at bounding box center [143, 54] width 14 height 14
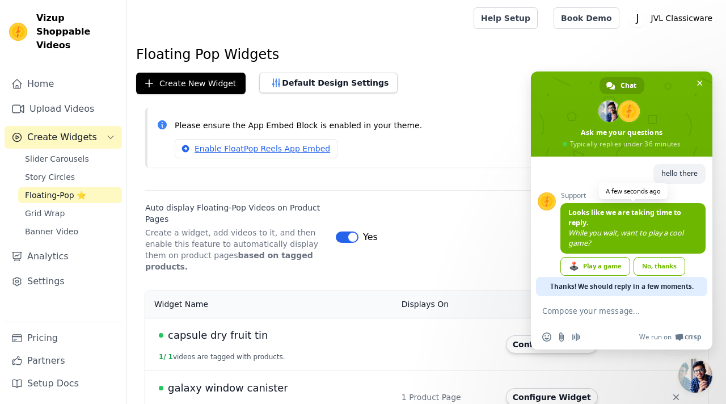
scroll to position [75, 0]
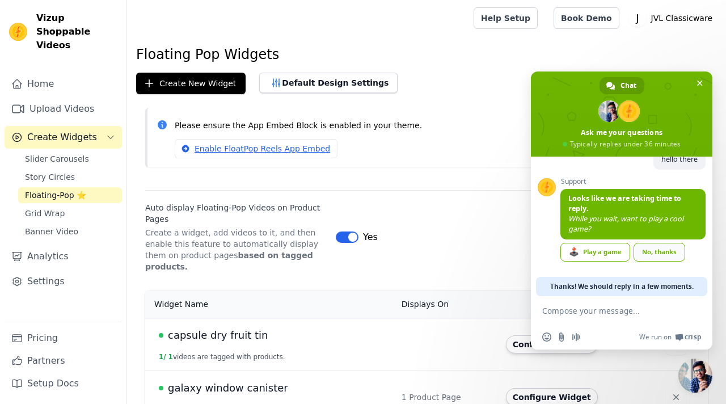
click at [644, 247] on div "No, thanks" at bounding box center [660, 252] width 52 height 19
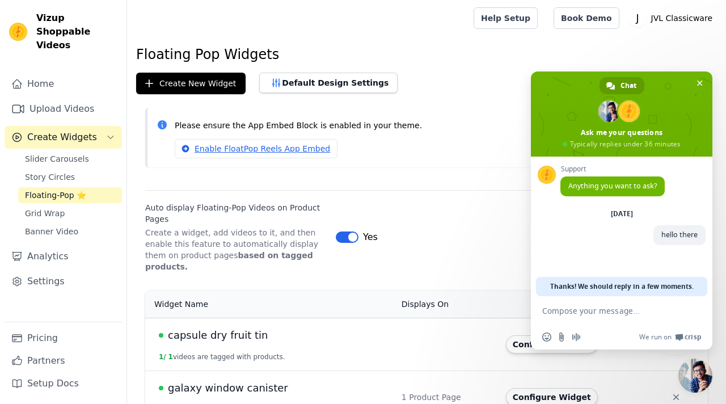
scroll to position [0, 0]
click at [706, 381] on span "Close chat" at bounding box center [695, 375] width 34 height 34
